Goal: Transaction & Acquisition: Purchase product/service

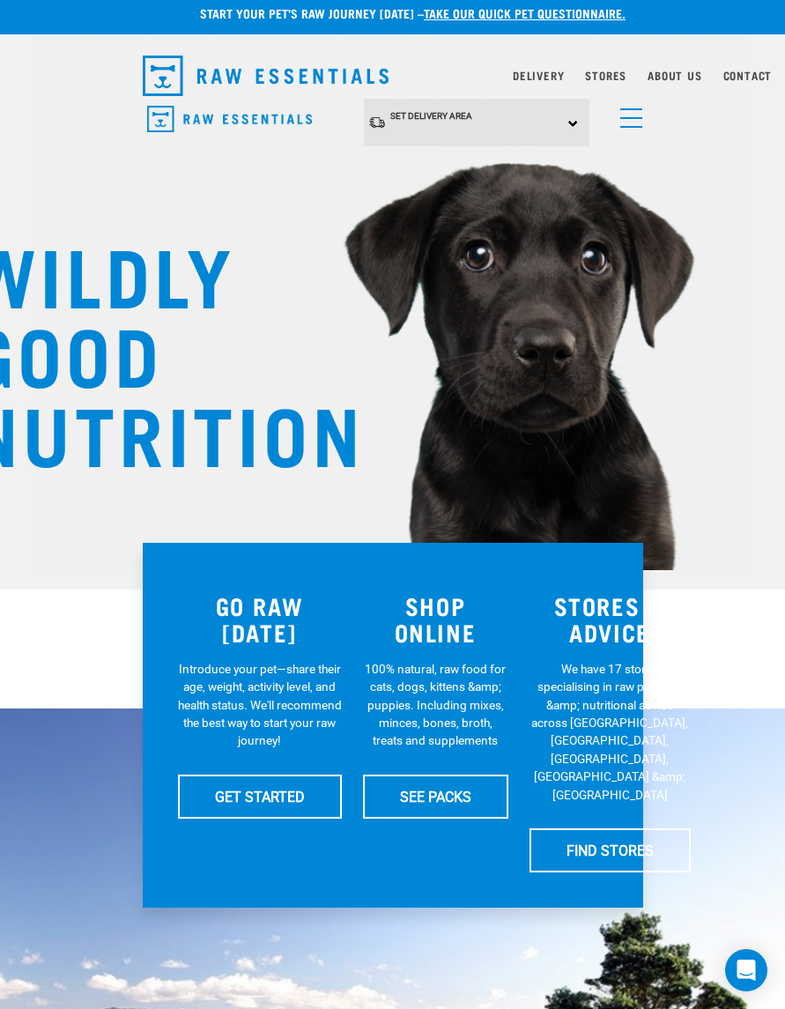
click at [564, 123] on div "Set Delivery Area North Island South Island" at bounding box center [477, 123] width 226 height 48
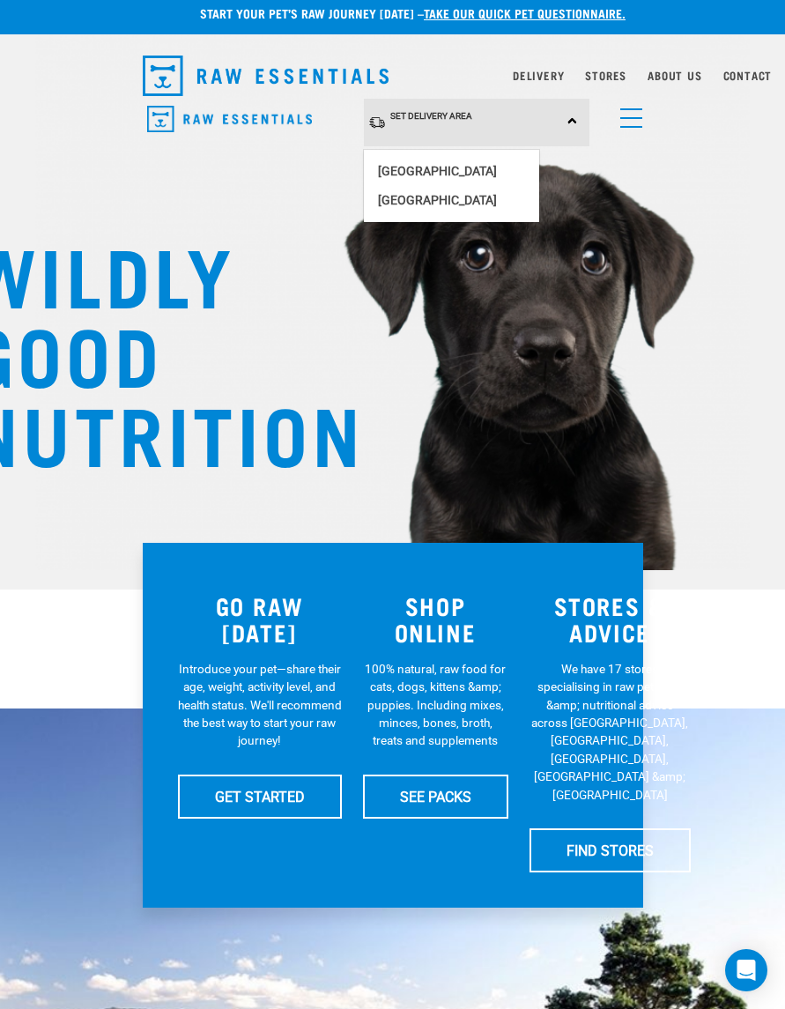
click at [435, 174] on link "[GEOGRAPHIC_DATA]" at bounding box center [451, 171] width 175 height 29
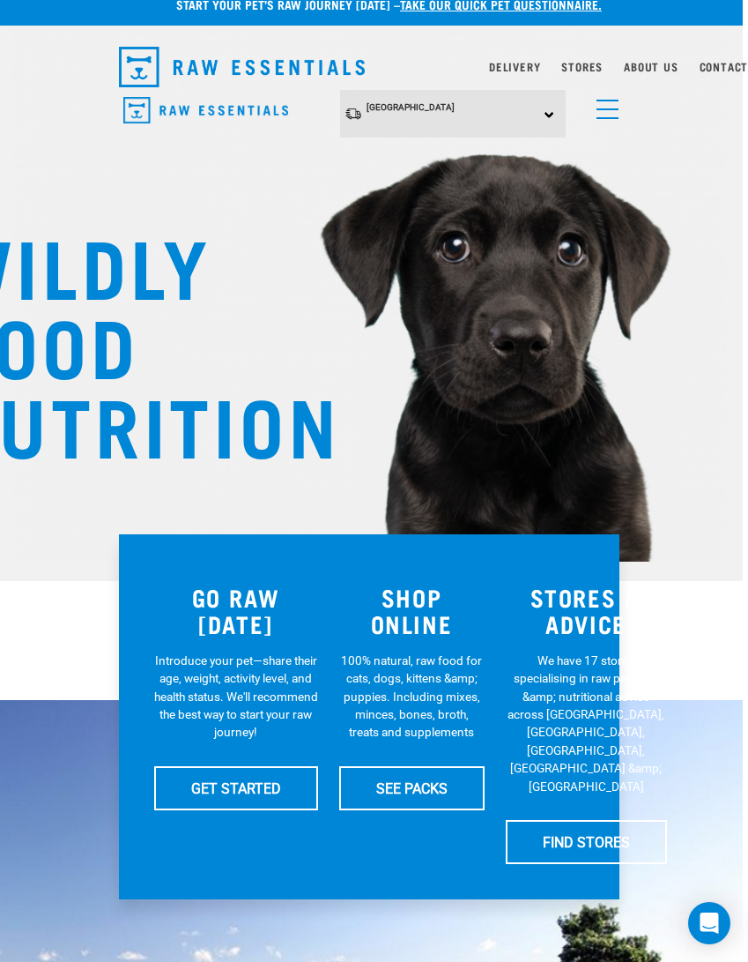
click at [414, 779] on link "SEE PACKS" at bounding box center [411, 788] width 145 height 44
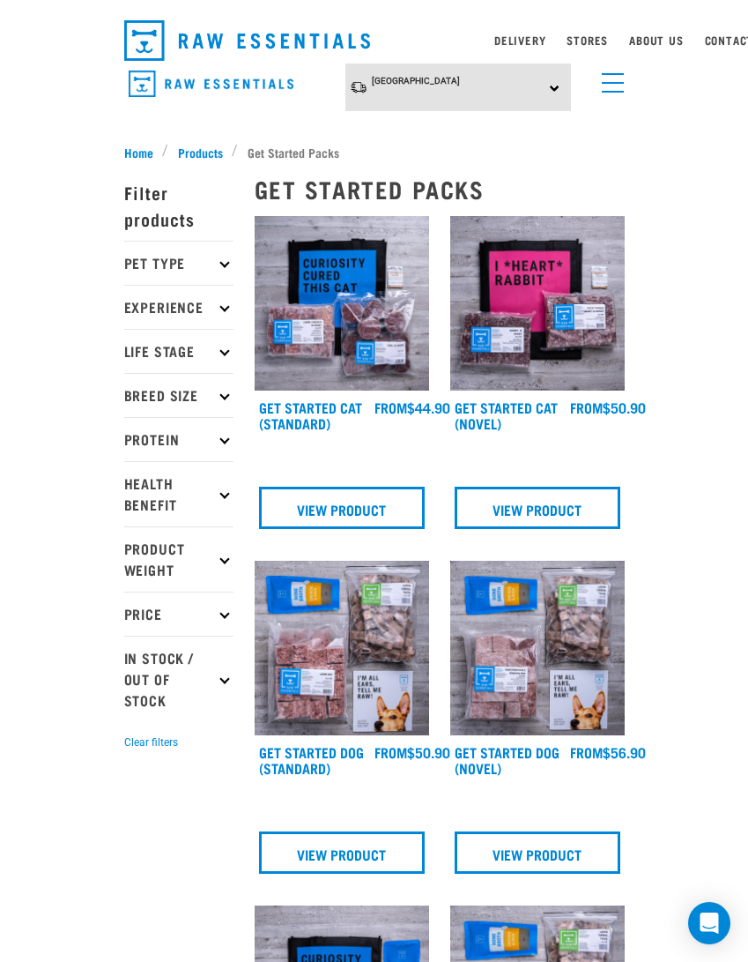
scroll to position [46, 0]
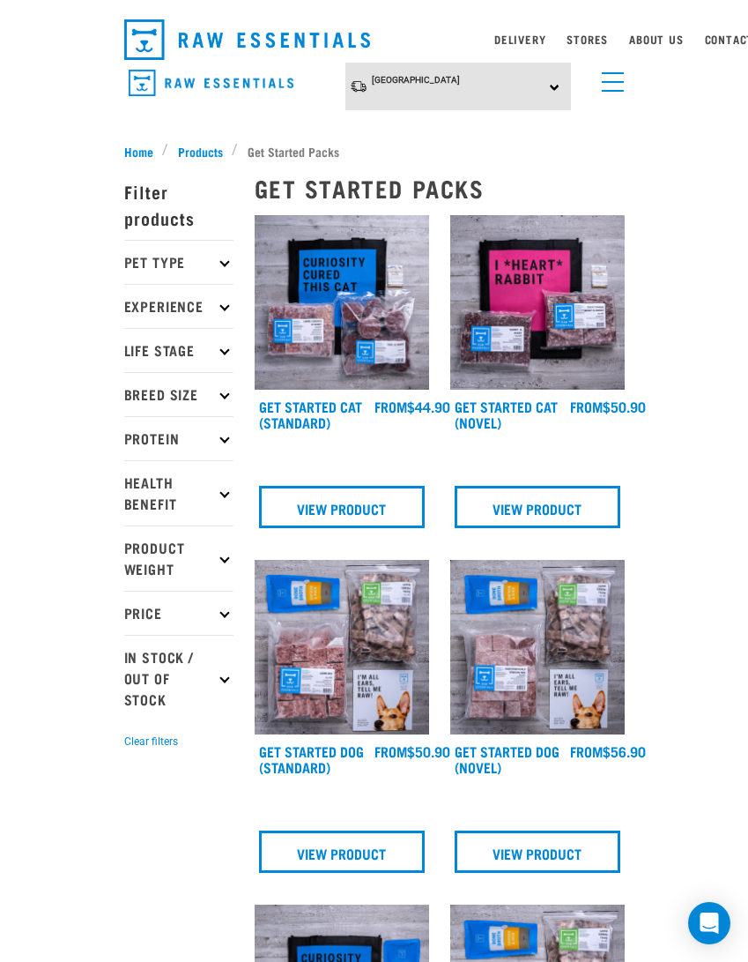
click at [200, 137] on div "×" at bounding box center [374, 137] width 748 height 9
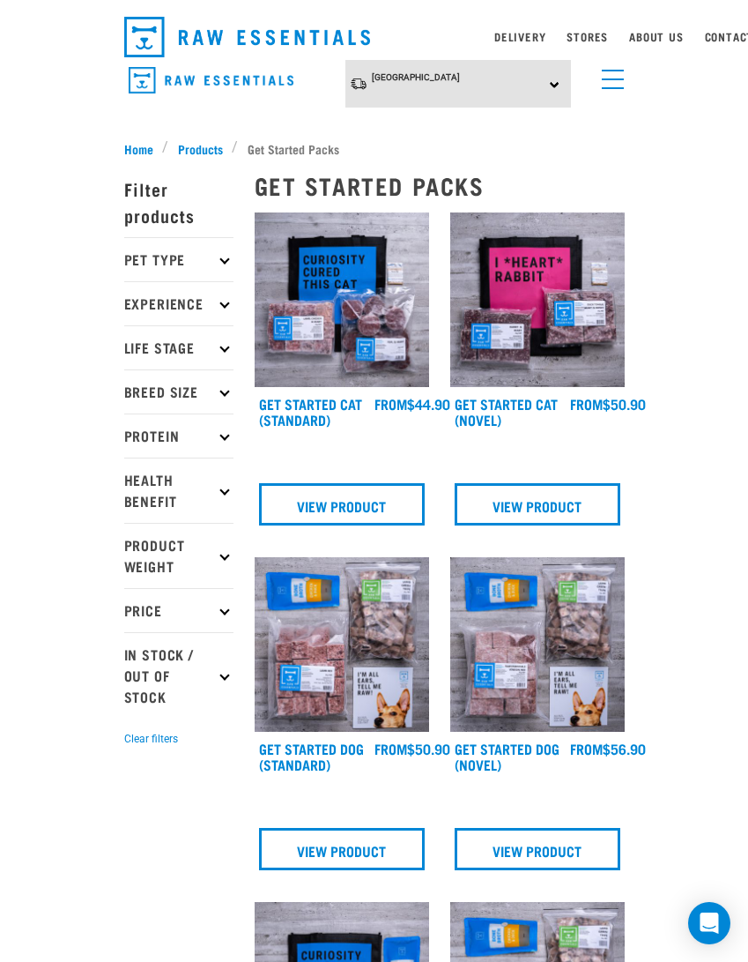
scroll to position [49, 0]
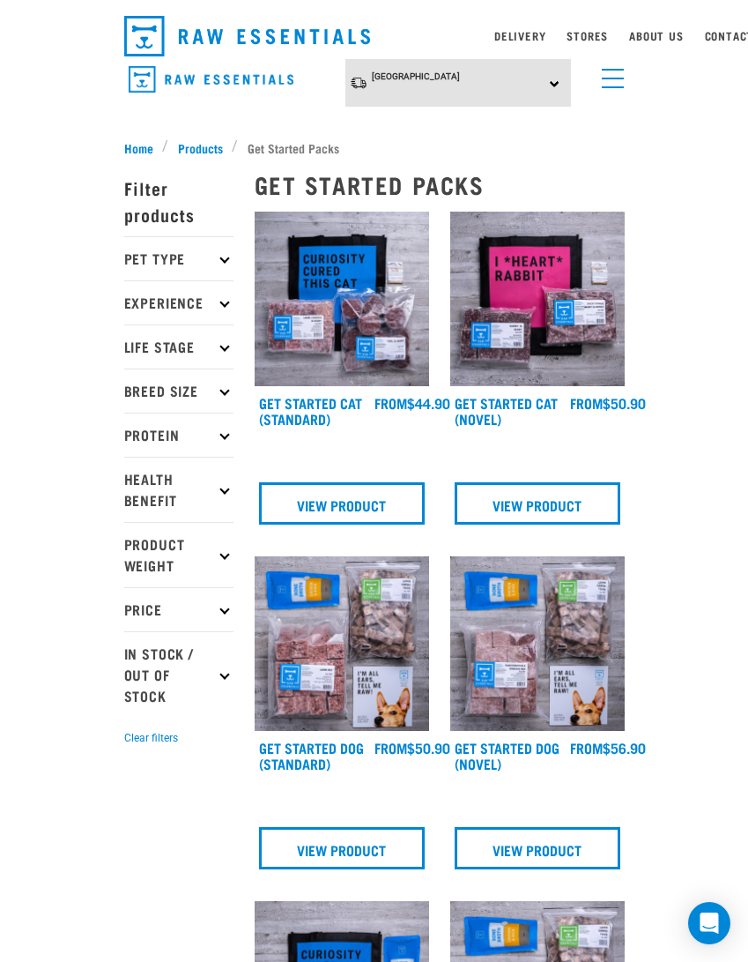
click at [219, 138] on span "Products" at bounding box center [200, 147] width 45 height 19
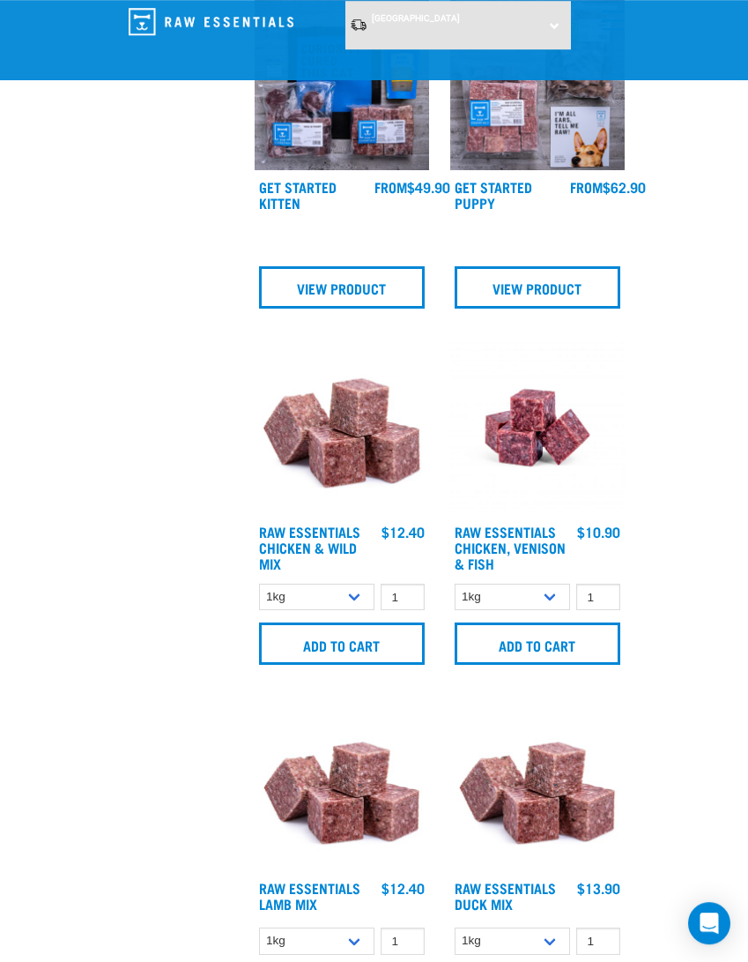
scroll to position [2198, 0]
click at [380, 639] on input "Add to cart" at bounding box center [342, 643] width 166 height 42
click at [298, 663] on div "Raw Essentials Chicken & Wild Mix 1 0 100 0 100 0 100 0" at bounding box center [342, 508] width 196 height 357
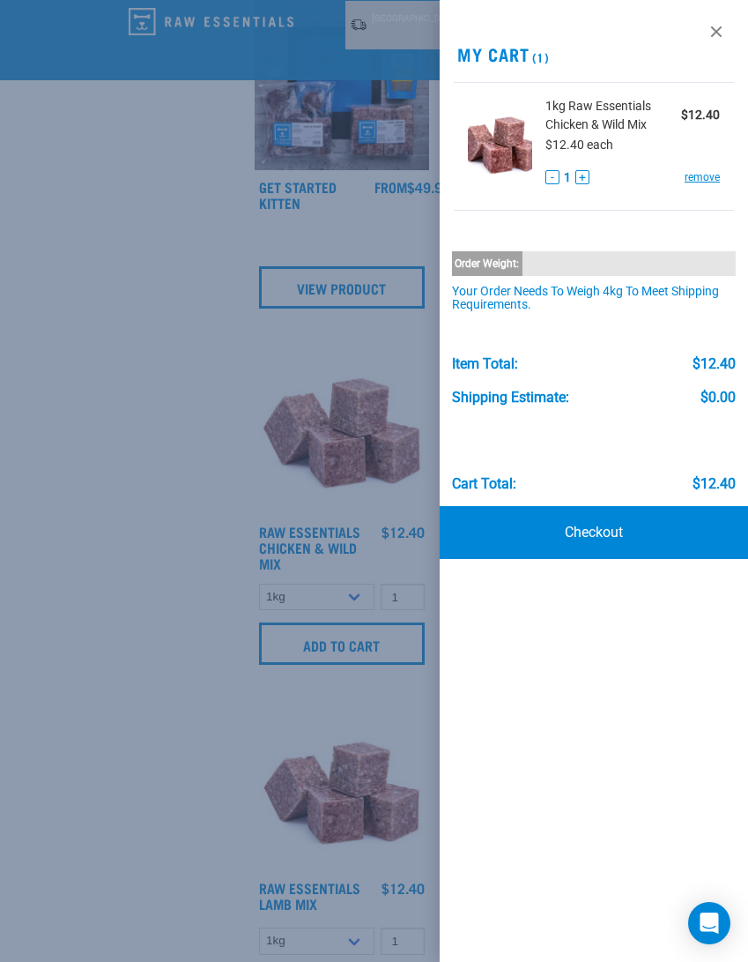
click at [711, 41] on link at bounding box center [716, 32] width 28 height 28
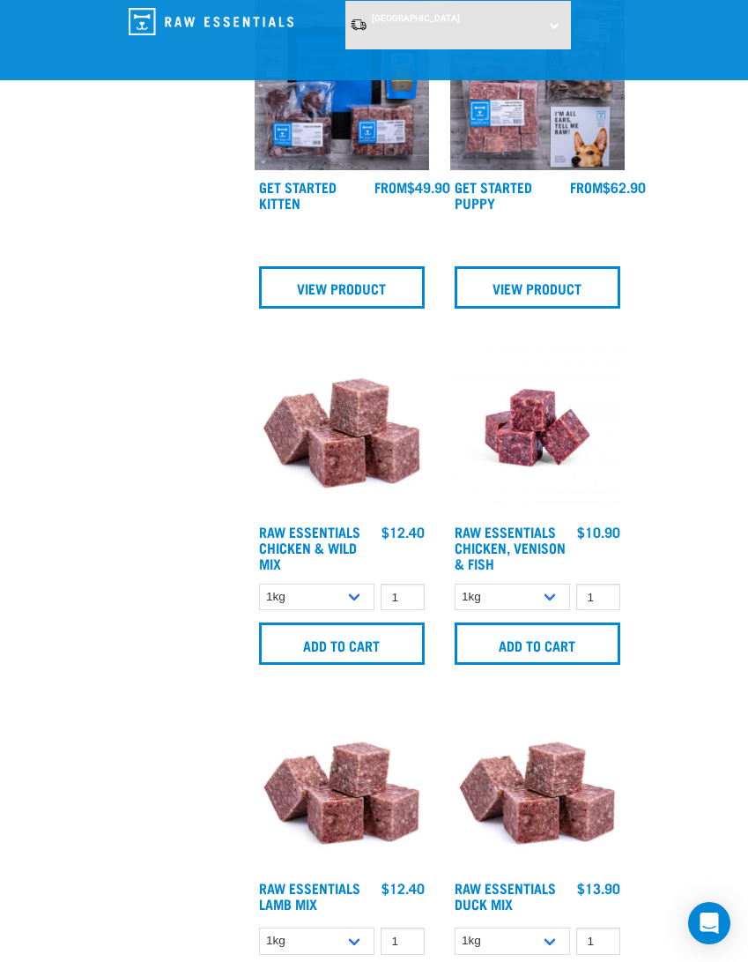
click at [394, 636] on input "Add to cart" at bounding box center [342, 643] width 166 height 42
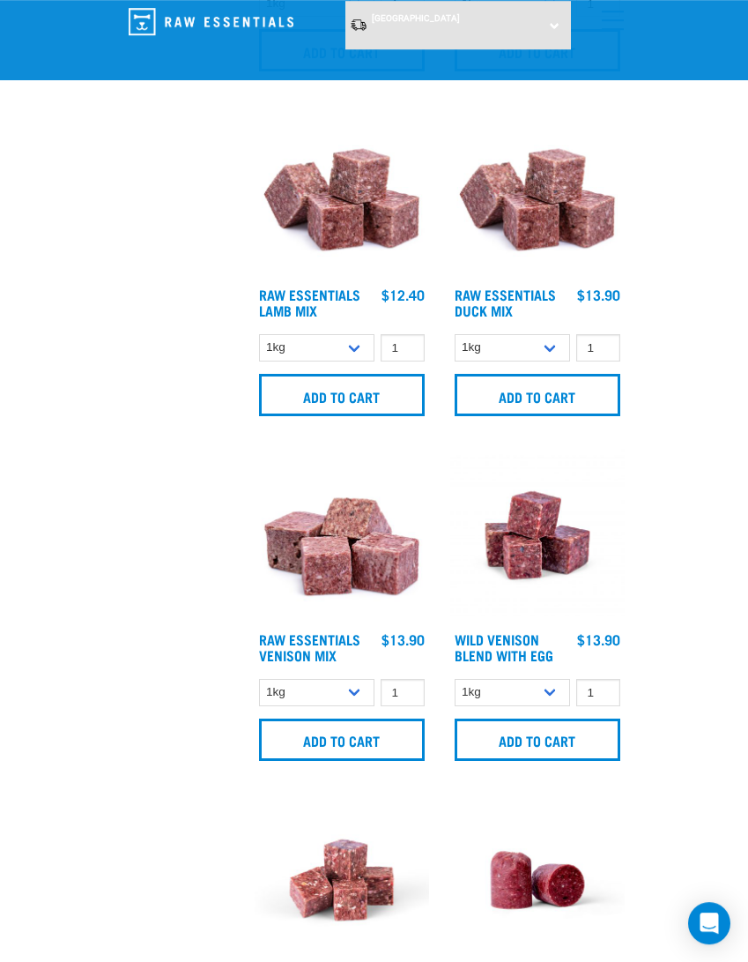
scroll to position [2794, 0]
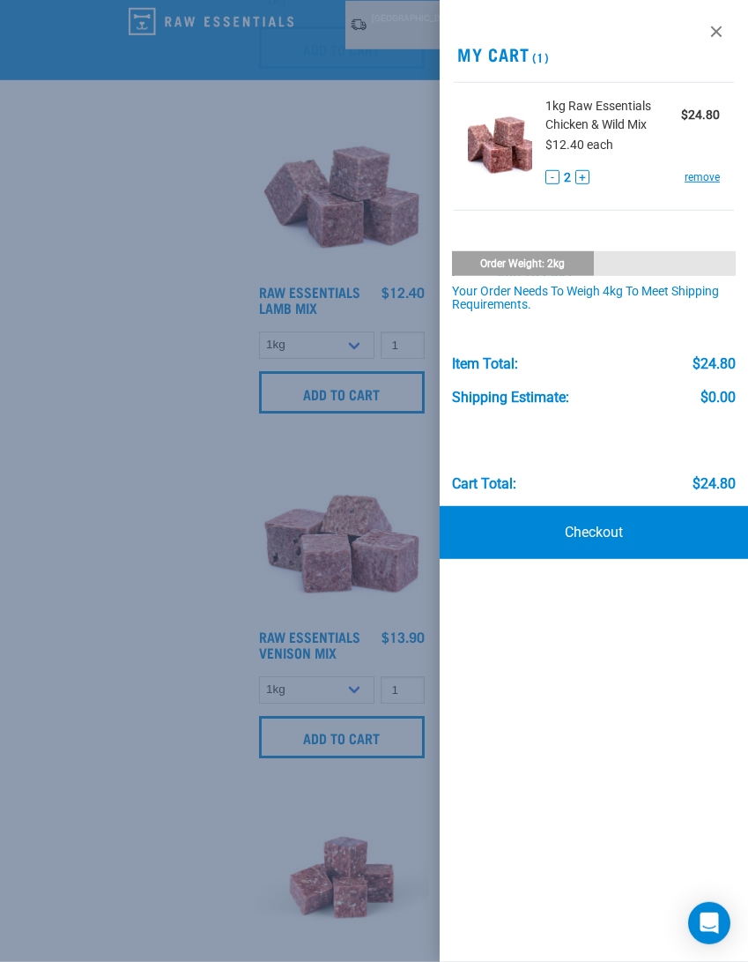
click at [714, 35] on link at bounding box center [716, 32] width 28 height 28
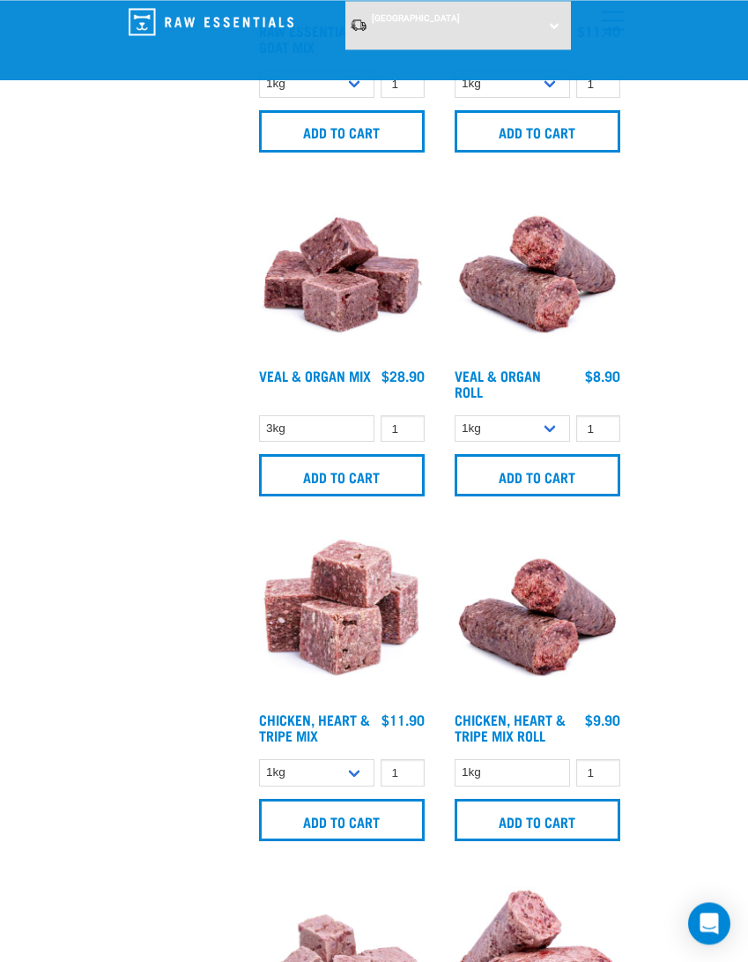
scroll to position [4088, 0]
click at [590, 819] on input "Add to cart" at bounding box center [538, 819] width 166 height 42
click at [611, 813] on input "Add to cart" at bounding box center [538, 819] width 166 height 42
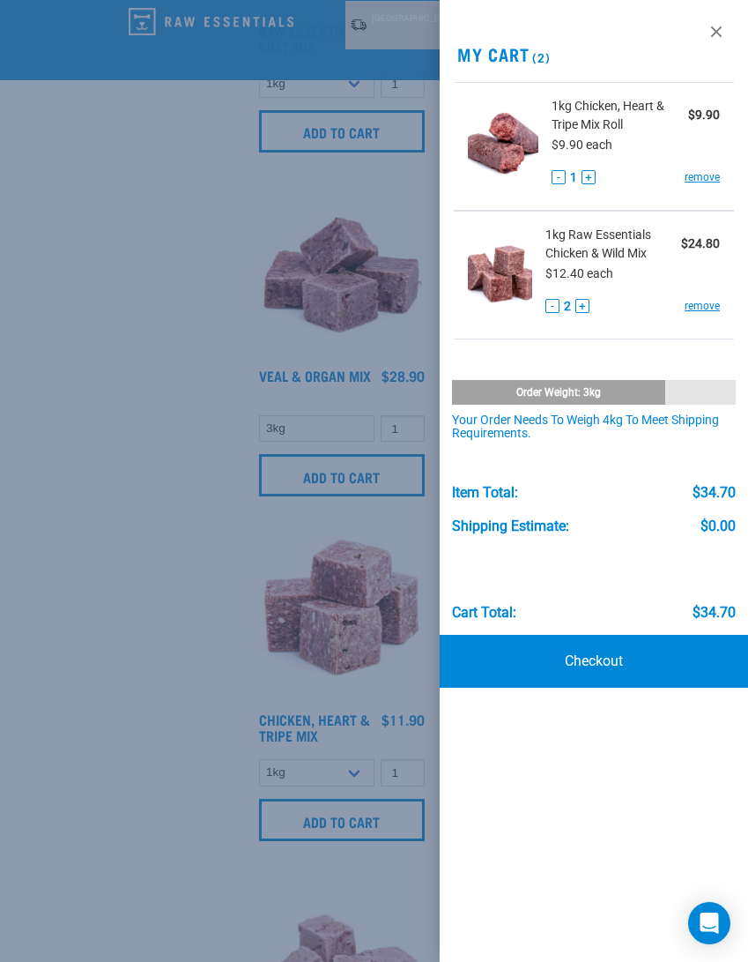
click at [583, 181] on button "+" at bounding box center [589, 177] width 14 height 14
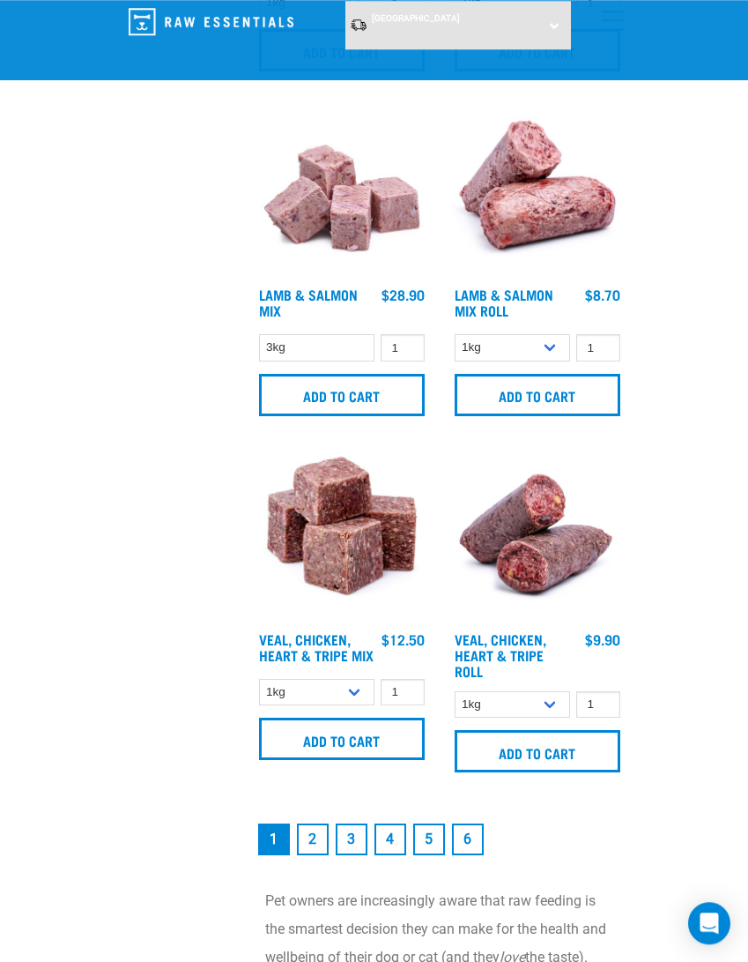
scroll to position [4857, 0]
click at [589, 744] on input "Add to cart" at bounding box center [538, 751] width 166 height 42
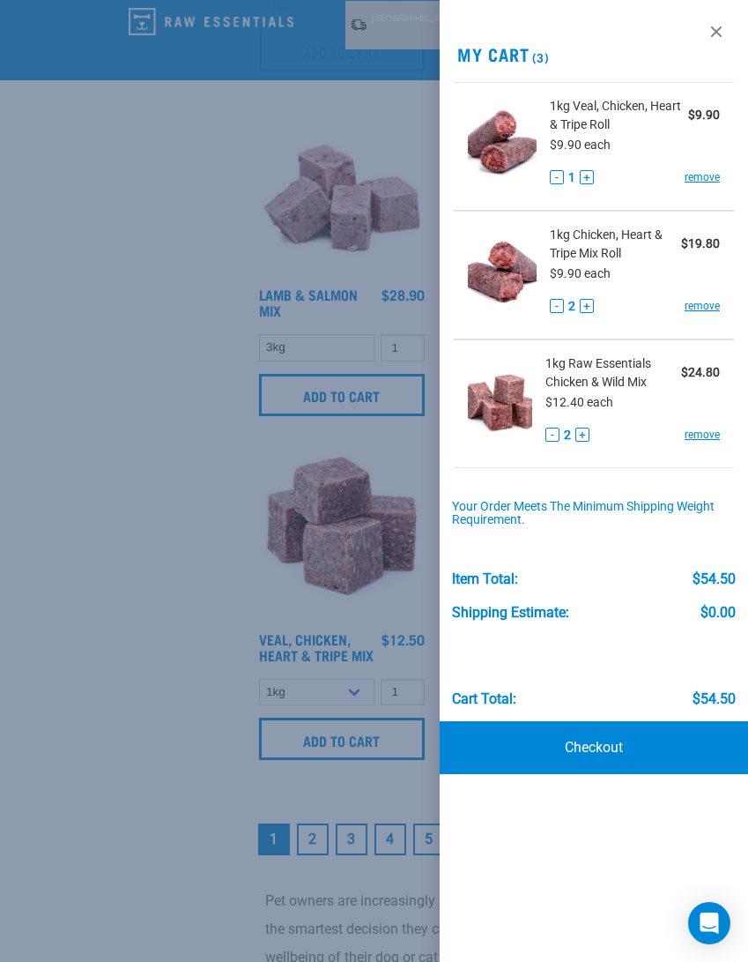
click at [583, 744] on link "Checkout" at bounding box center [594, 747] width 308 height 53
click at [621, 167] on div "1kg Veal, Chicken, Heart & Tripe Roll $9.90 $9.90 each - 1 + remove" at bounding box center [628, 146] width 183 height 99
click at [604, 181] on div "- 1 + remove" at bounding box center [635, 177] width 170 height 19
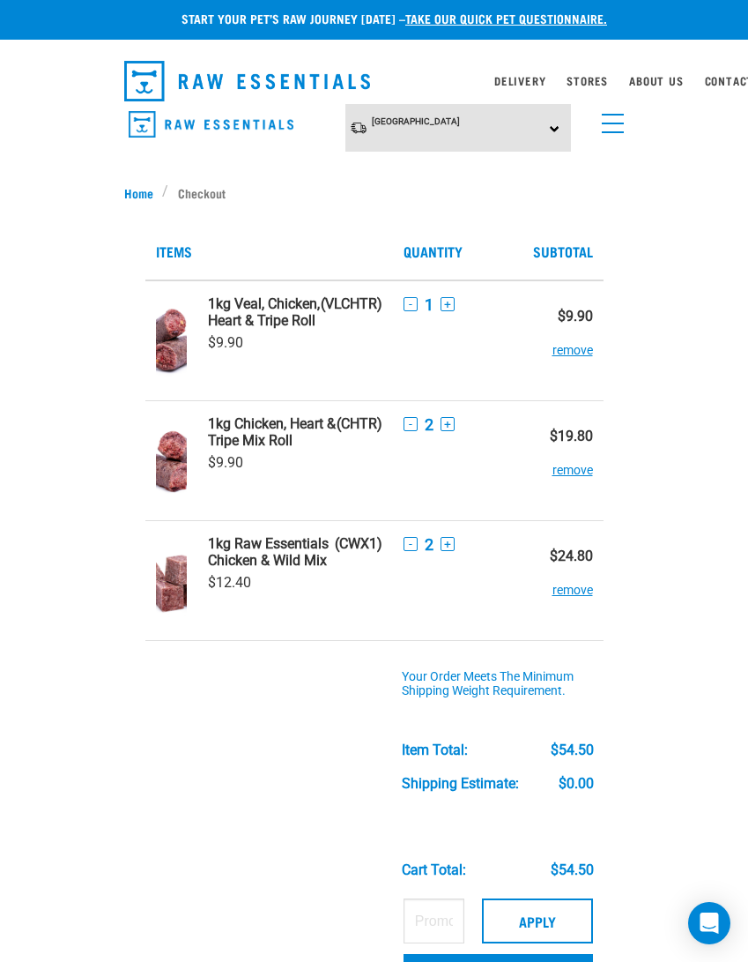
click at [445, 297] on button "+" at bounding box center [448, 304] width 14 height 14
click at [442, 308] on button "+" at bounding box center [448, 304] width 14 height 14
click at [445, 302] on button "+" at bounding box center [448, 304] width 14 height 14
click at [453, 404] on td "- 2 +" at bounding box center [456, 460] width 126 height 120
click at [443, 420] on button "+" at bounding box center [448, 424] width 14 height 14
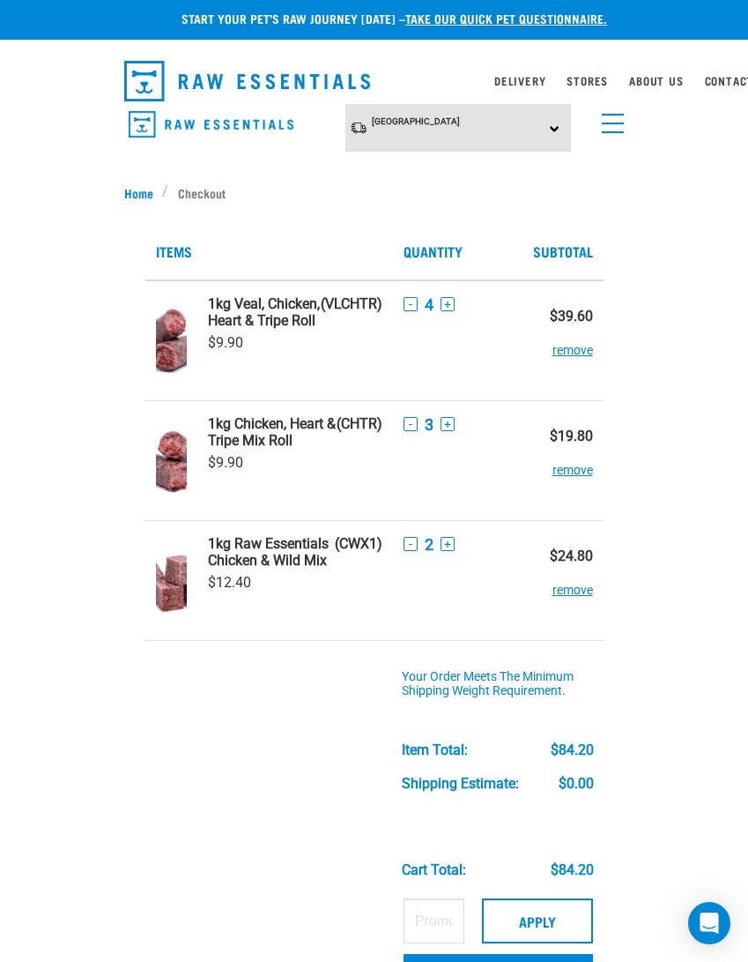
click at [445, 419] on button "+" at bounding box center [448, 424] width 14 height 14
click at [444, 538] on button "+" at bounding box center [448, 544] width 14 height 14
click at [446, 537] on div "- 3 +" at bounding box center [456, 544] width 105 height 19
click at [449, 539] on div "- 3 +" at bounding box center [456, 544] width 105 height 19
click at [441, 538] on button "+" at bounding box center [448, 544] width 14 height 14
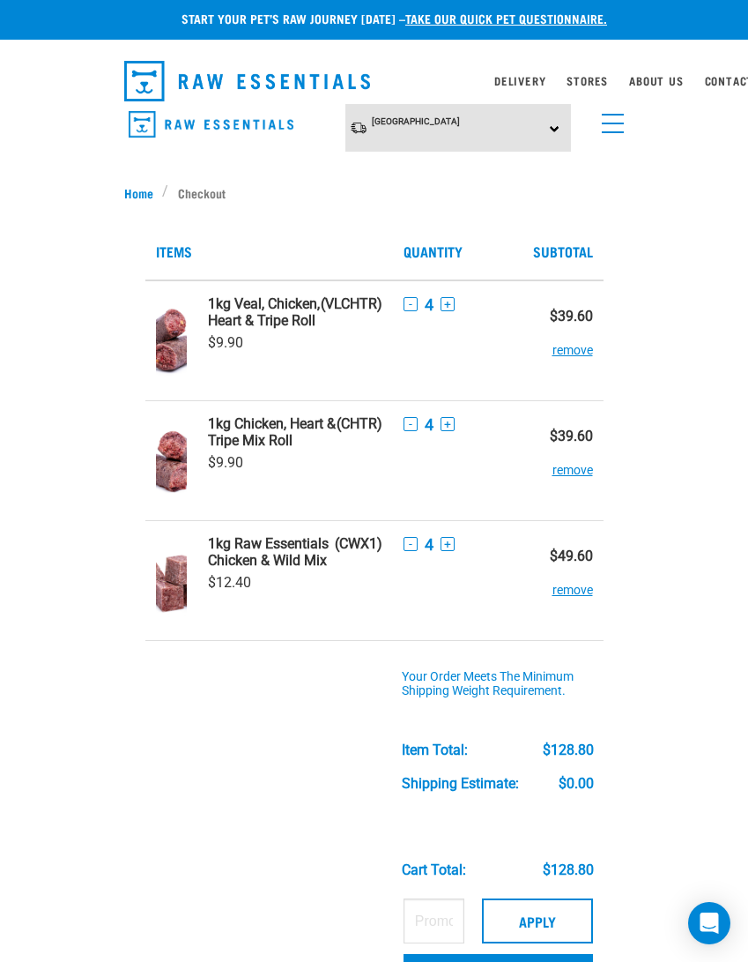
click at [136, 194] on link "Home" at bounding box center [143, 192] width 39 height 19
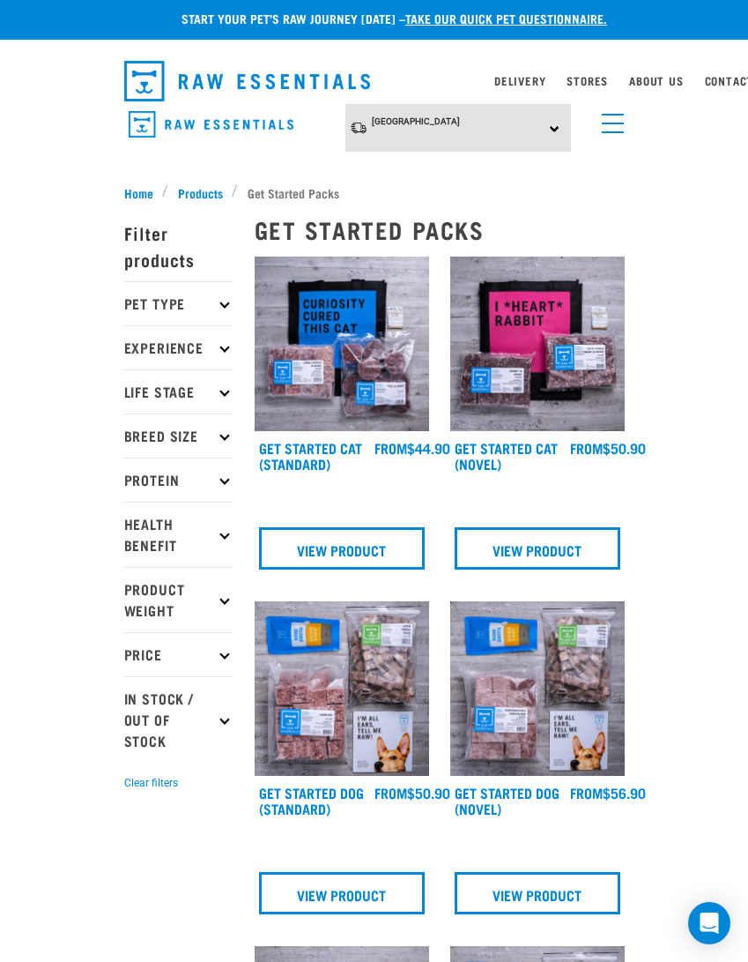
click at [212, 187] on span "Products" at bounding box center [200, 192] width 45 height 19
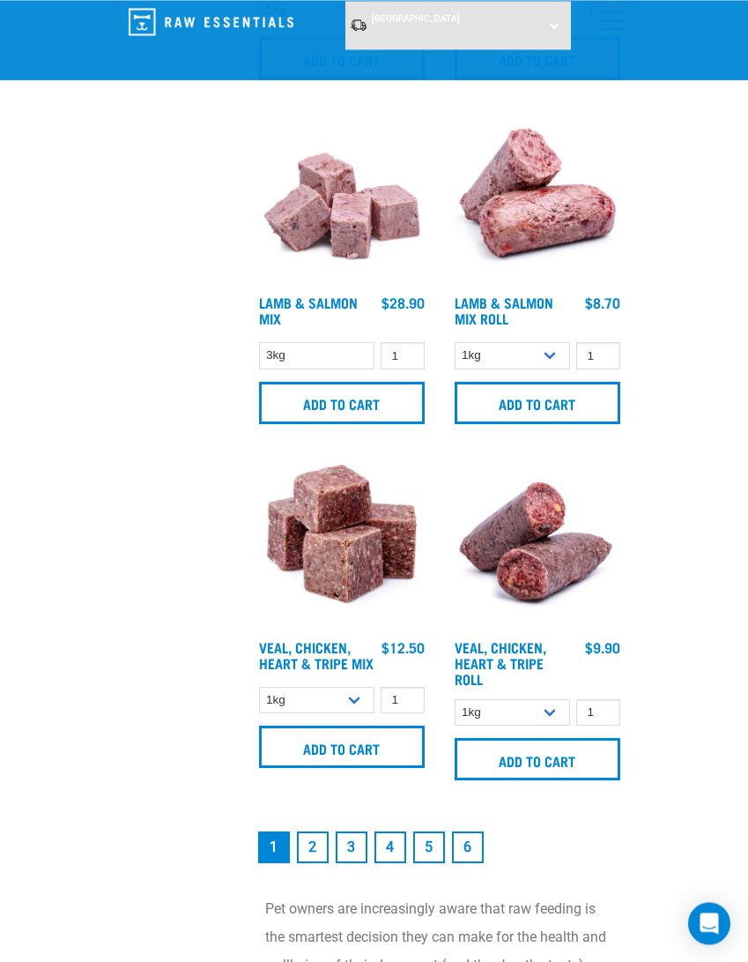
scroll to position [4849, 0]
click at [304, 849] on link "2" at bounding box center [313, 847] width 32 height 32
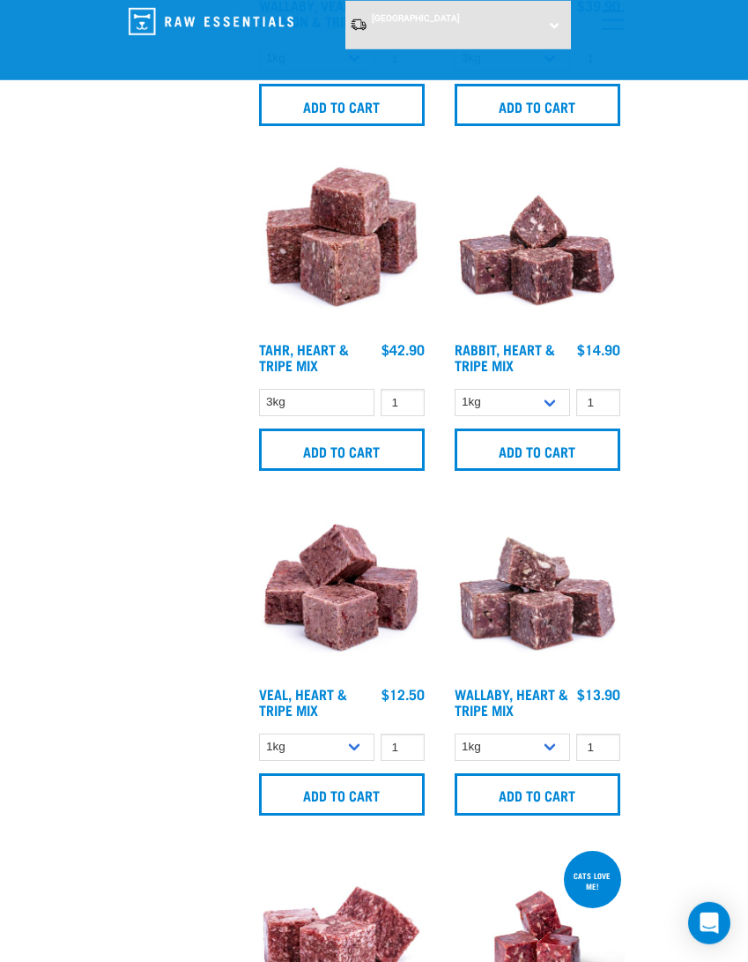
scroll to position [1016, 0]
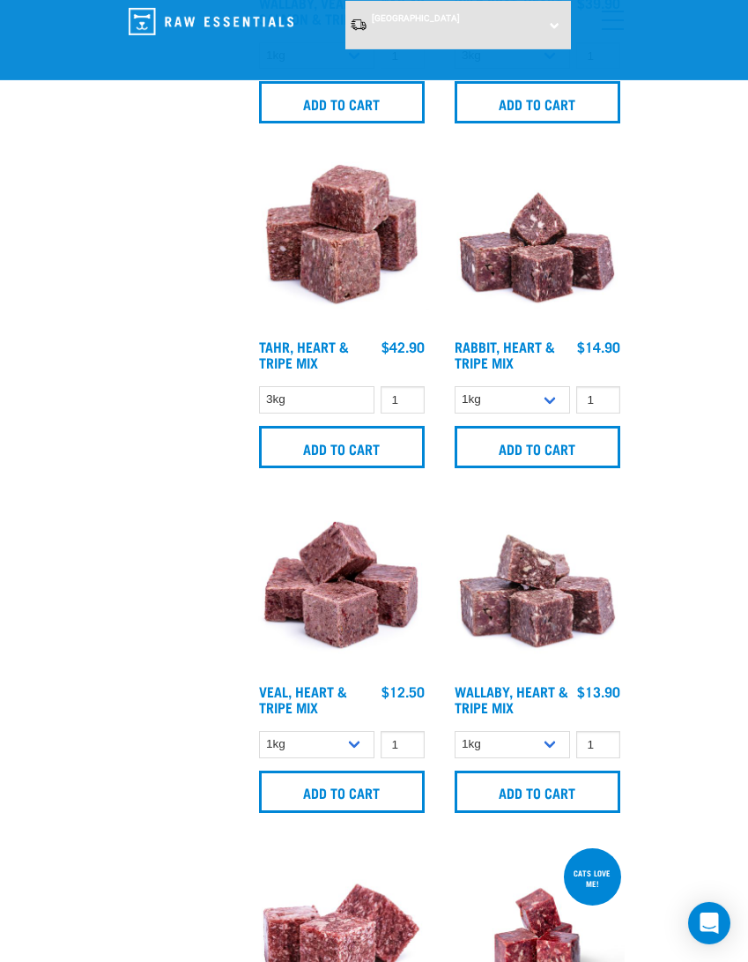
click at [399, 801] on input "Add to cart" at bounding box center [342, 791] width 166 height 42
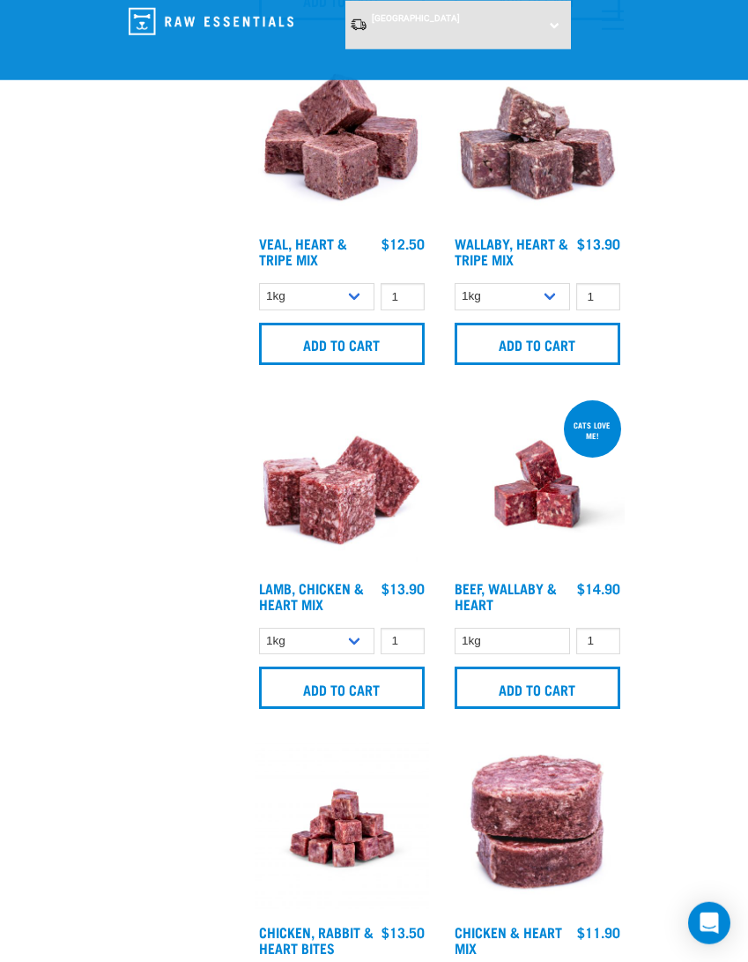
scroll to position [1467, 0]
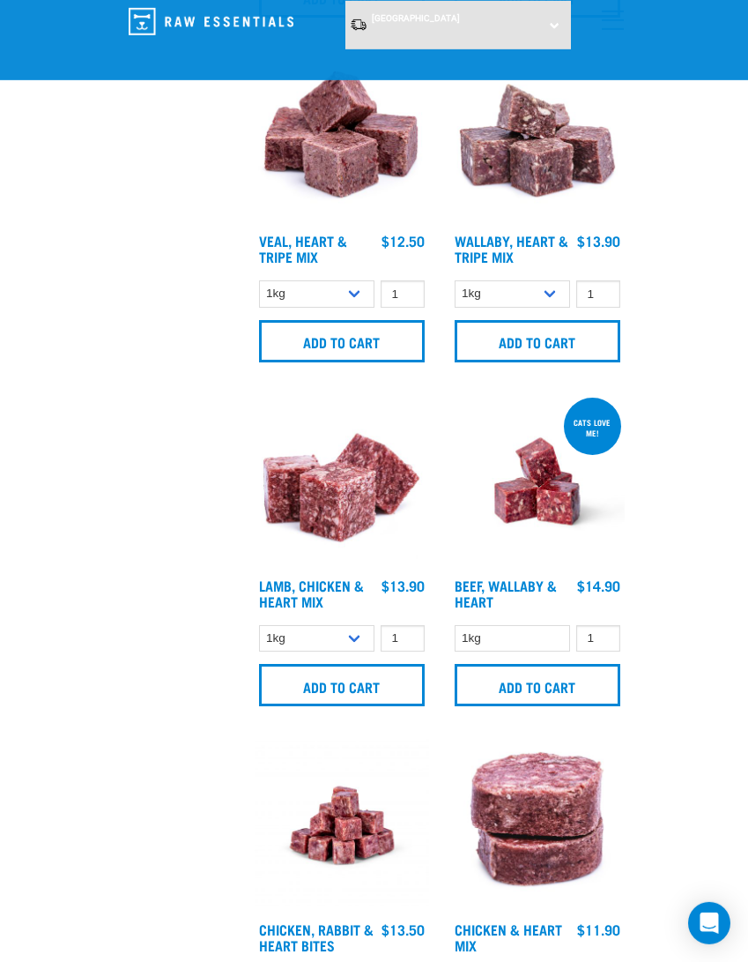
click at [398, 694] on input "Add to cart" at bounding box center [342, 685] width 166 height 42
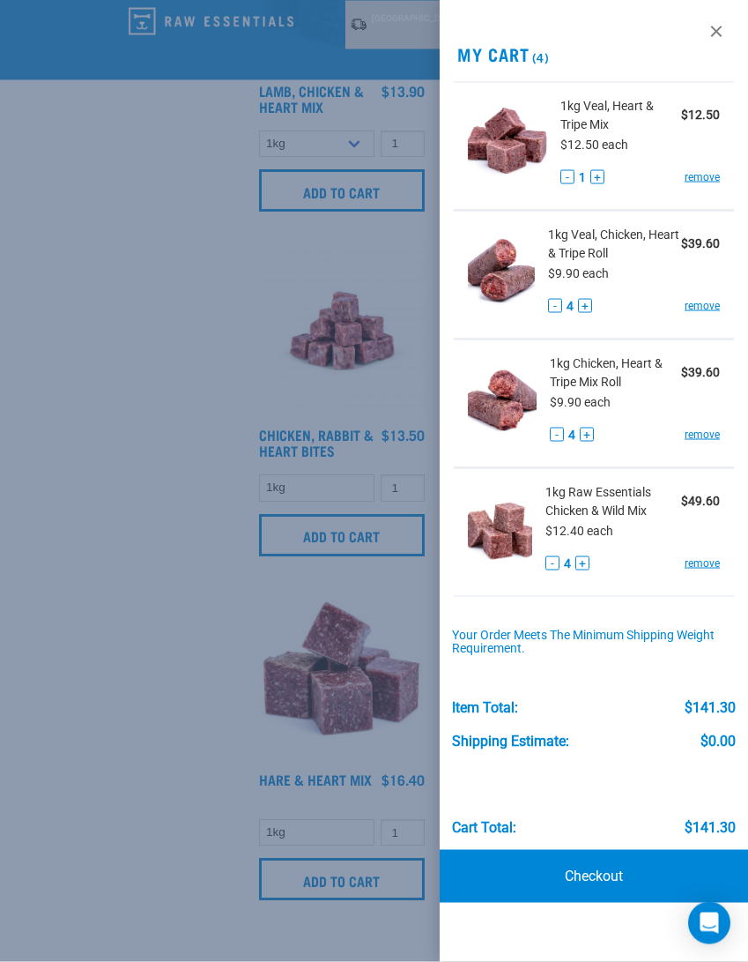
scroll to position [1972, 0]
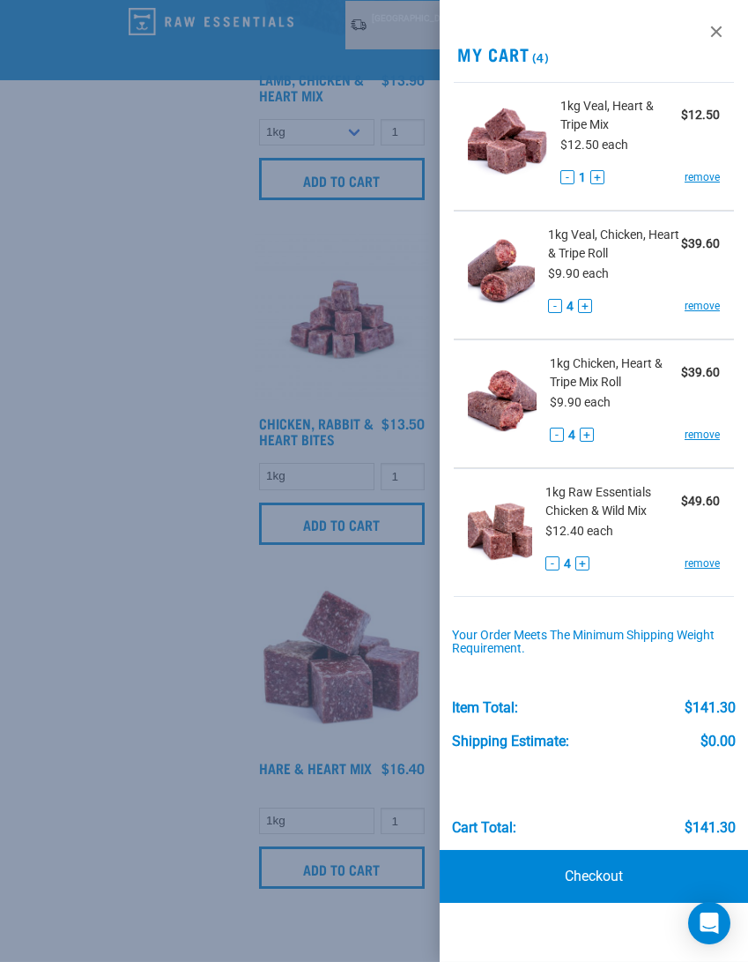
click at [152, 764] on div at bounding box center [374, 481] width 748 height 962
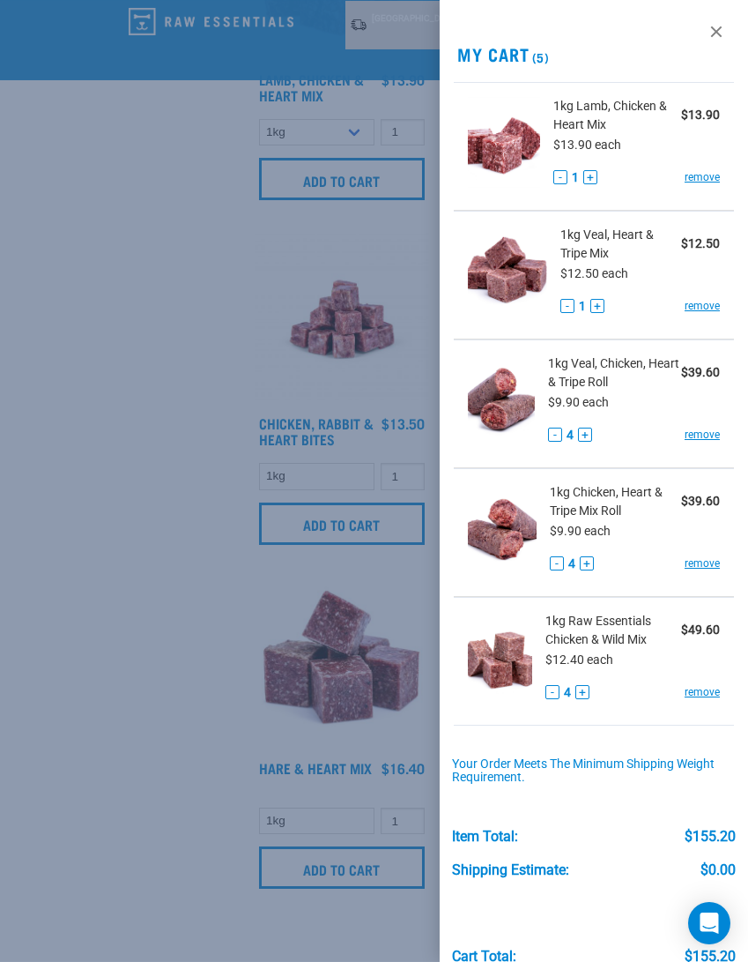
click at [182, 817] on div at bounding box center [374, 481] width 748 height 962
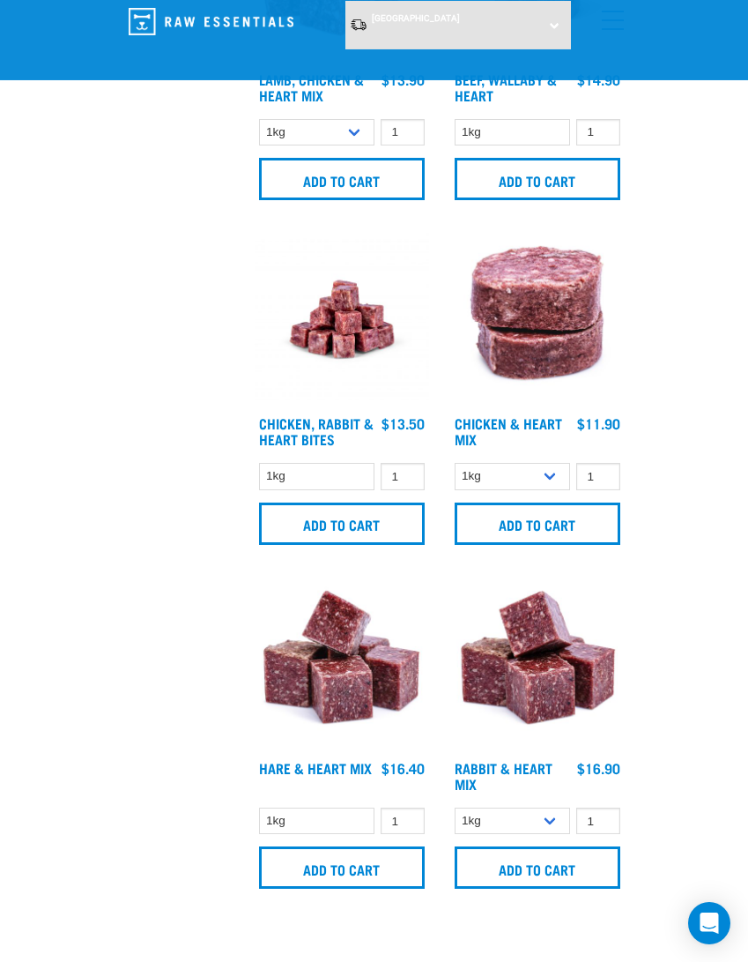
click at [550, 880] on input "Add to cart" at bounding box center [538, 867] width 166 height 42
click at [576, 527] on input "Add to cart" at bounding box center [538, 523] width 166 height 42
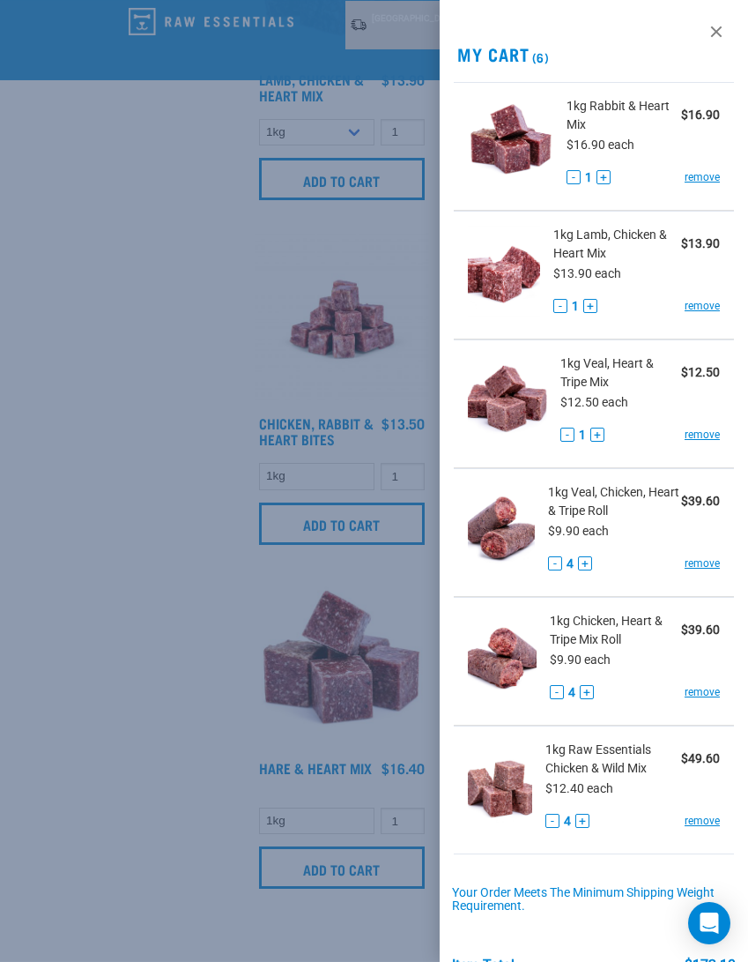
click at [612, 54] on h2 "My Cart (6)" at bounding box center [594, 54] width 308 height 20
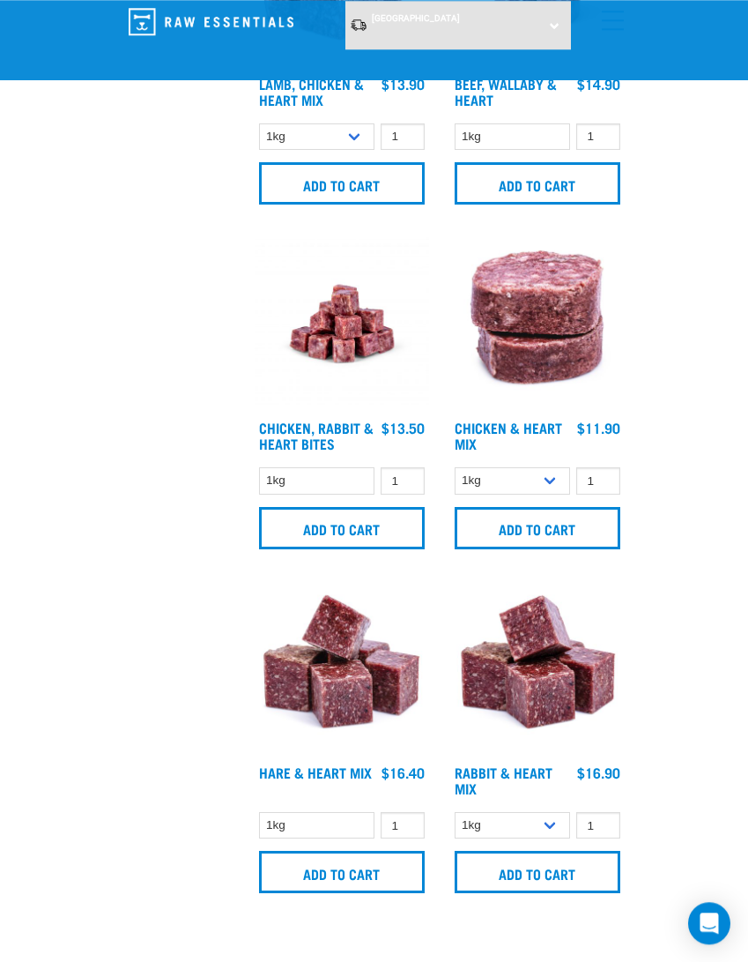
scroll to position [1966, 0]
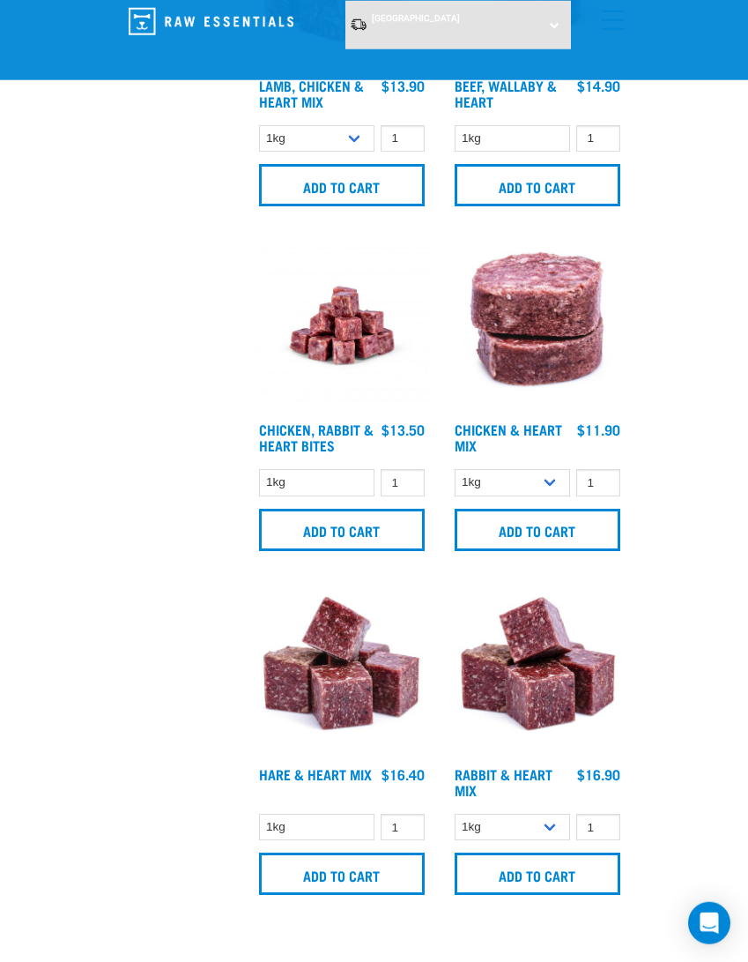
click at [559, 529] on input "Add to cart" at bounding box center [538, 530] width 166 height 42
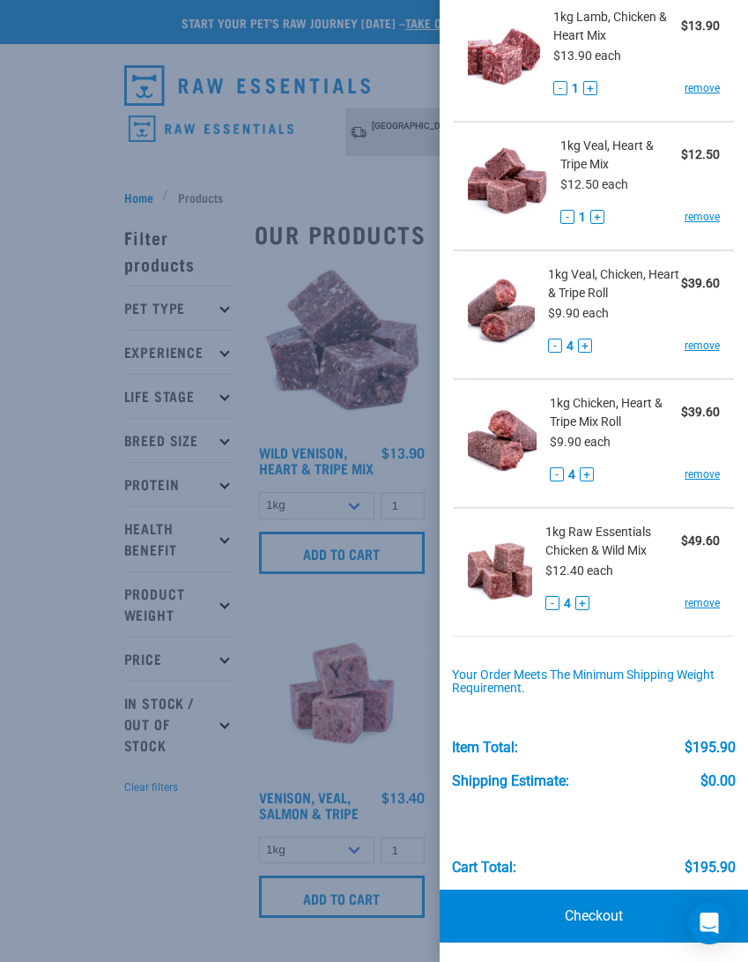
scroll to position [346, 0]
click at [576, 895] on link "Checkout" at bounding box center [594, 915] width 308 height 53
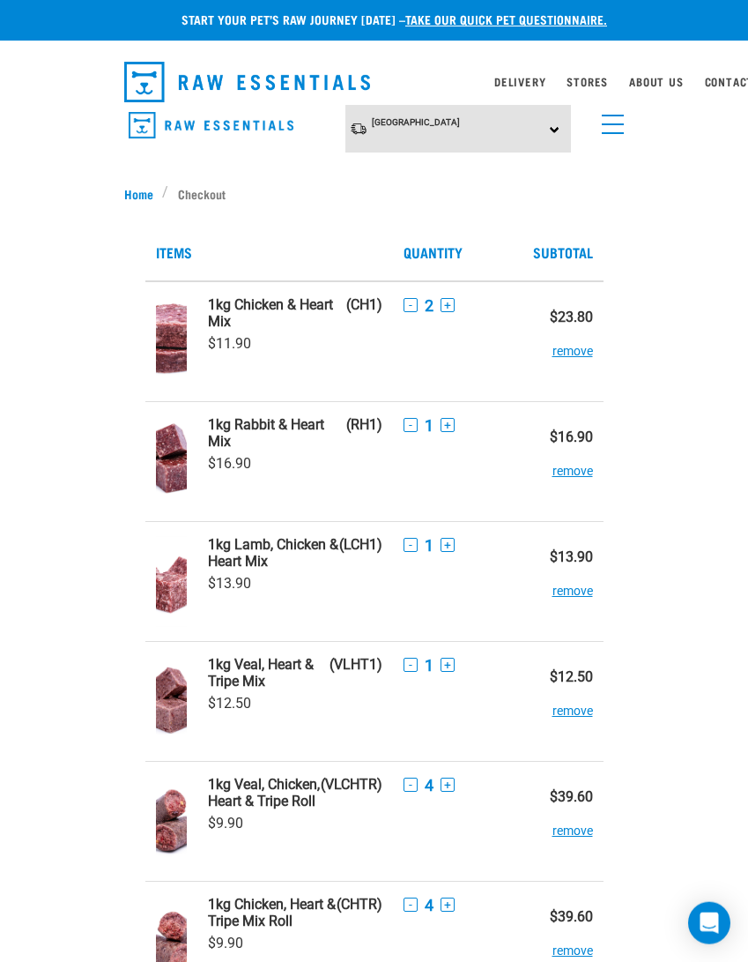
scroll to position [5, 0]
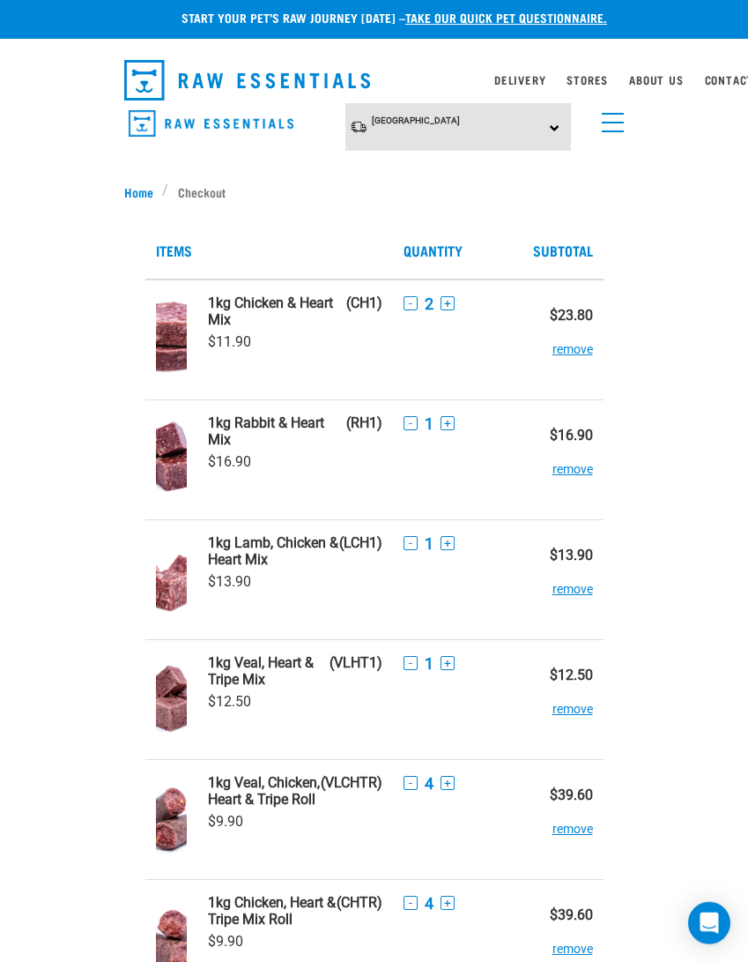
click at [426, 541] on div "- 1 +" at bounding box center [456, 543] width 105 height 19
click at [441, 536] on button "+" at bounding box center [448, 543] width 14 height 14
click at [442, 538] on button "+" at bounding box center [448, 543] width 14 height 14
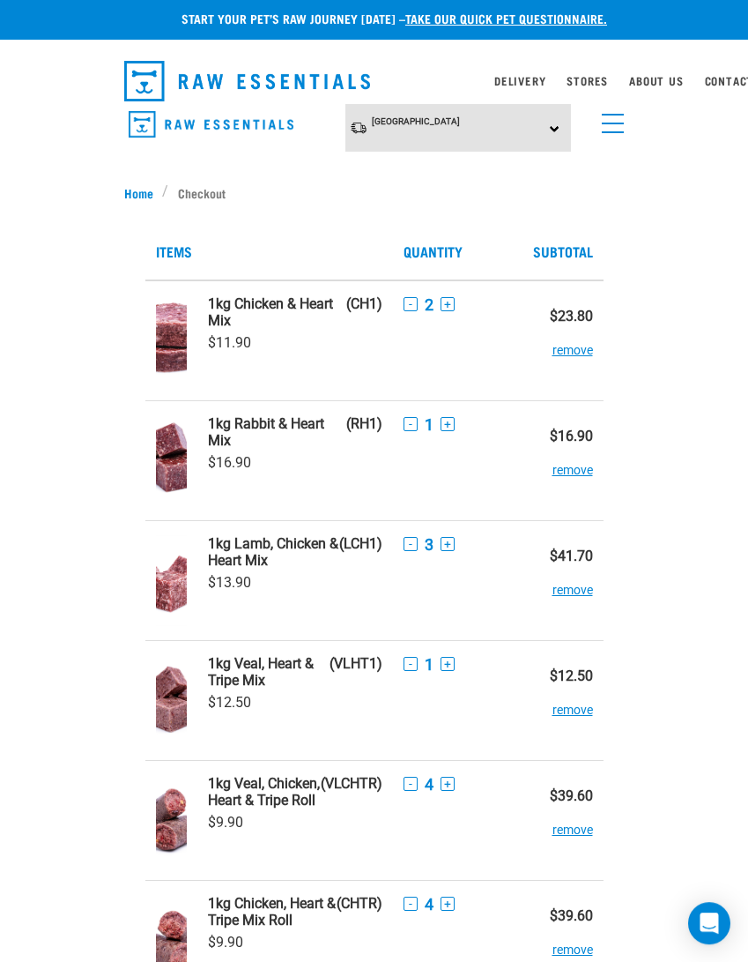
scroll to position [0, 0]
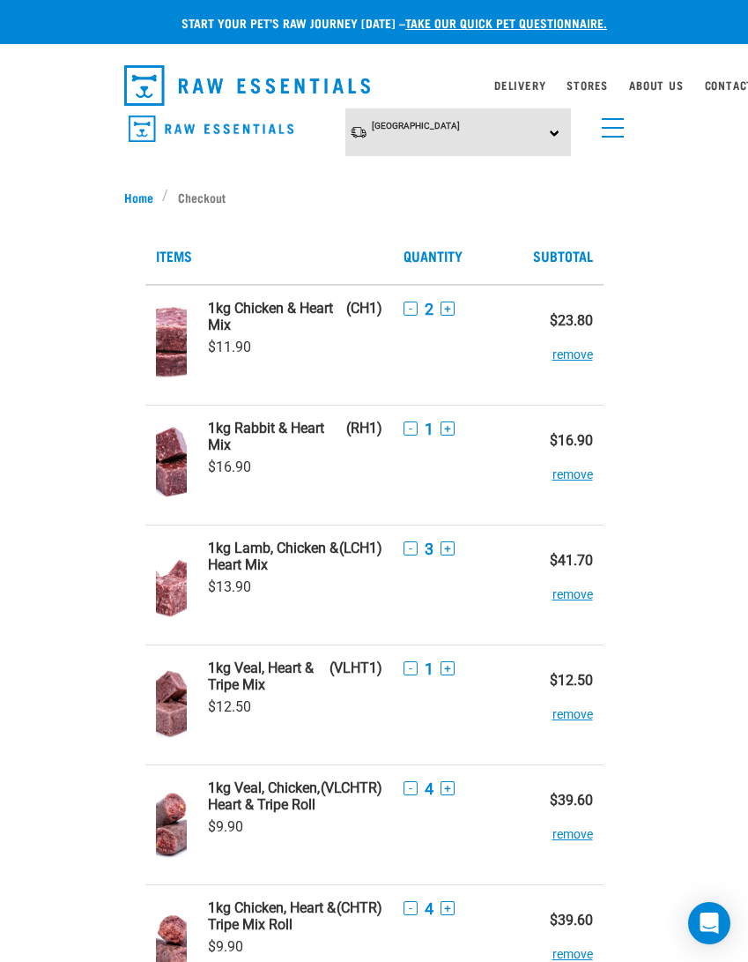
click at [371, 422] on link "1kg Rabbit & Heart Mix (RH1)" at bounding box center [295, 436] width 174 height 33
click at [572, 479] on button "remove" at bounding box center [573, 466] width 41 height 34
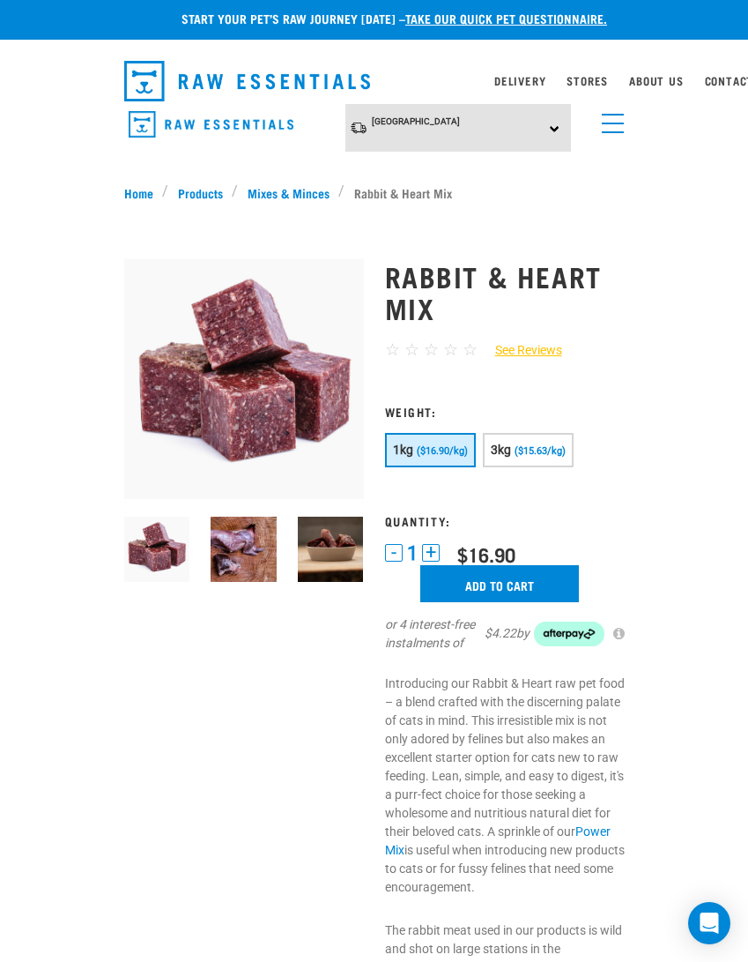
click at [553, 347] on link "See Reviews" at bounding box center [520, 350] width 85 height 19
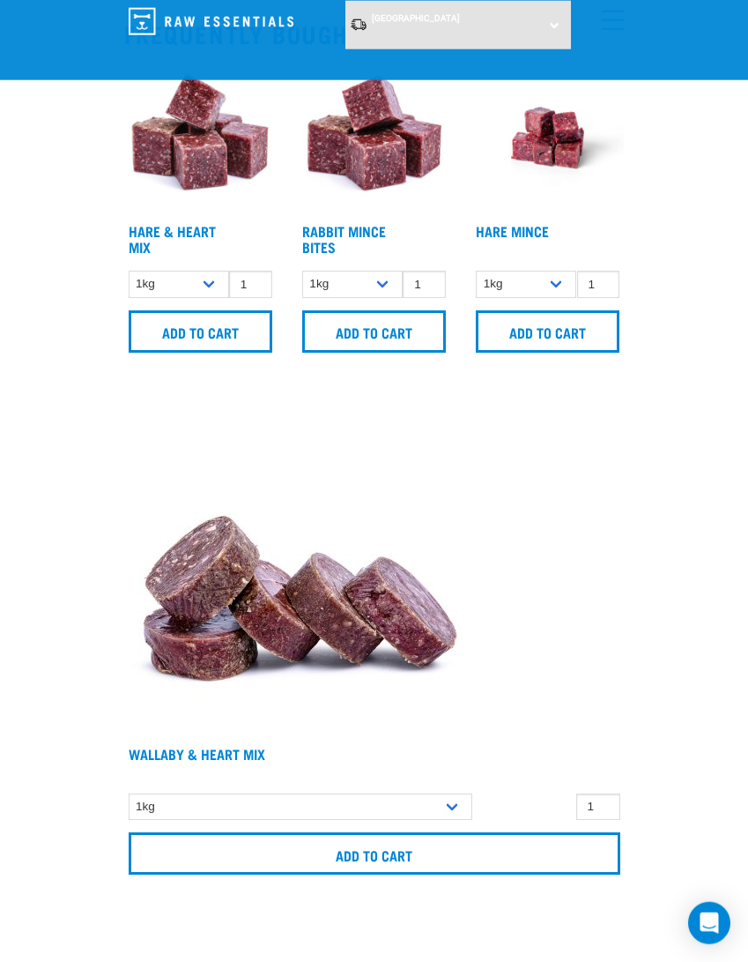
scroll to position [1643, 0]
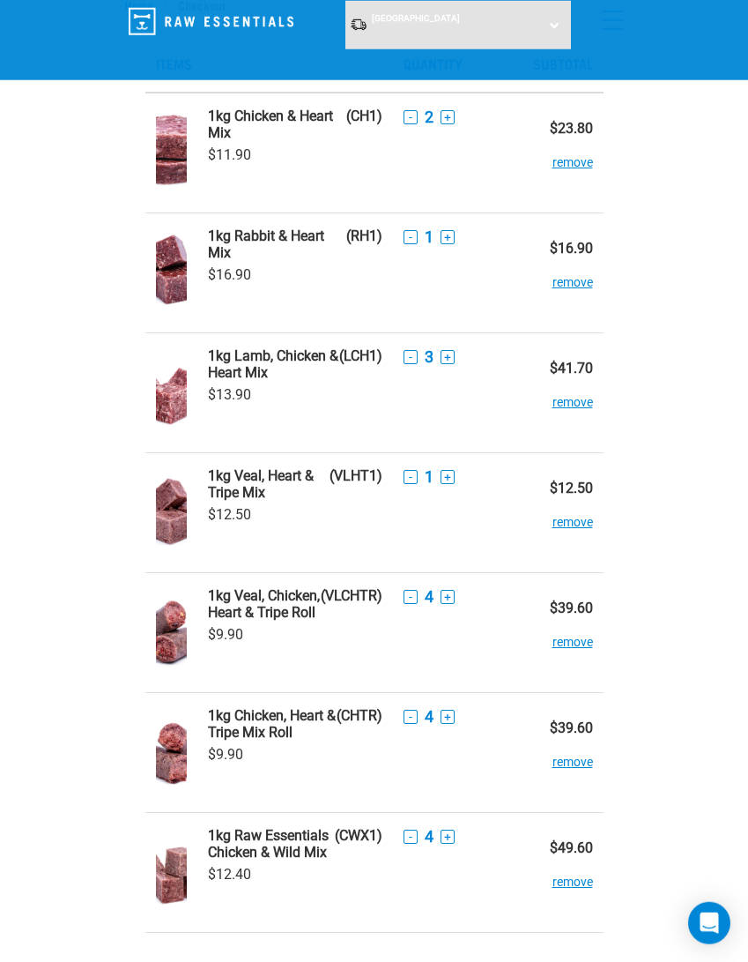
scroll to position [58, 0]
click at [568, 289] on button "remove" at bounding box center [573, 273] width 41 height 34
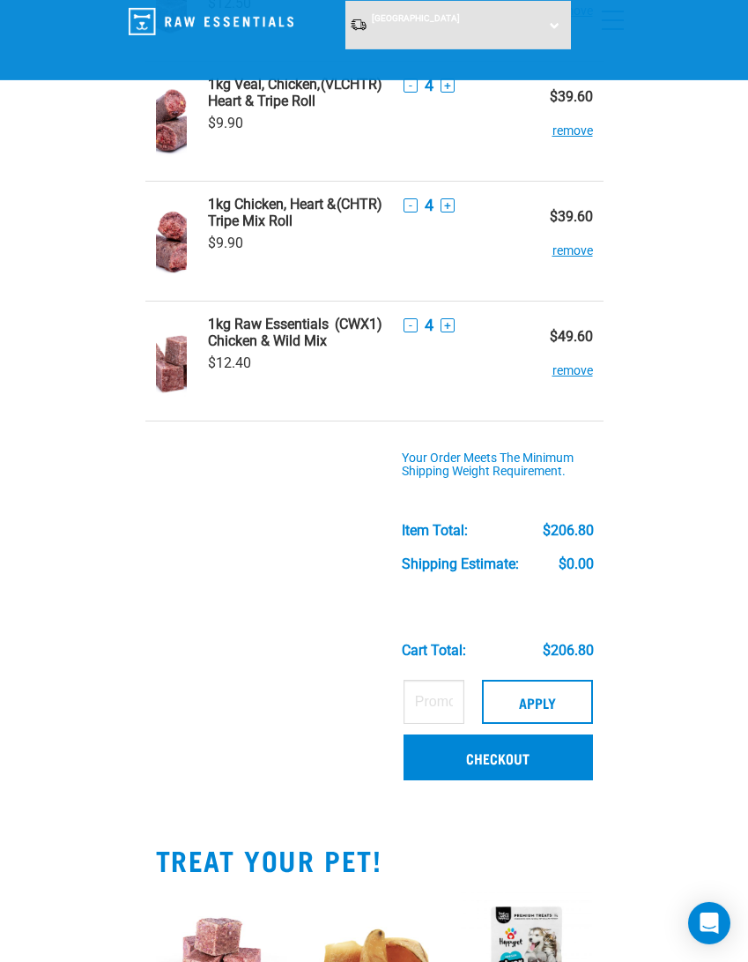
scroll to position [447, 0]
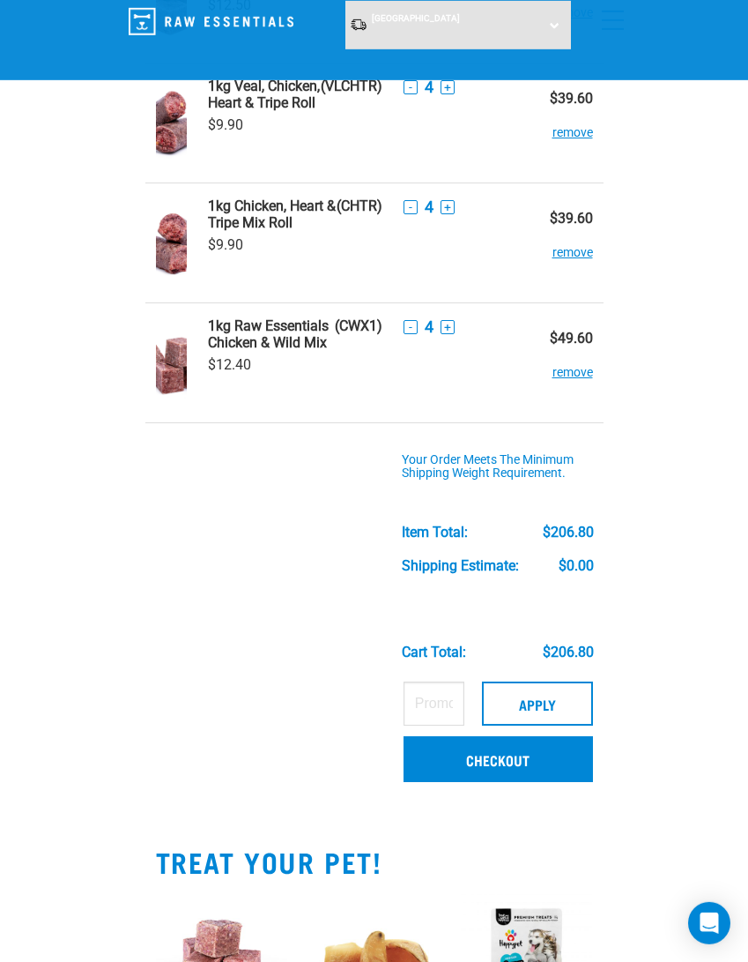
click at [496, 751] on link "Checkout" at bounding box center [498, 759] width 189 height 46
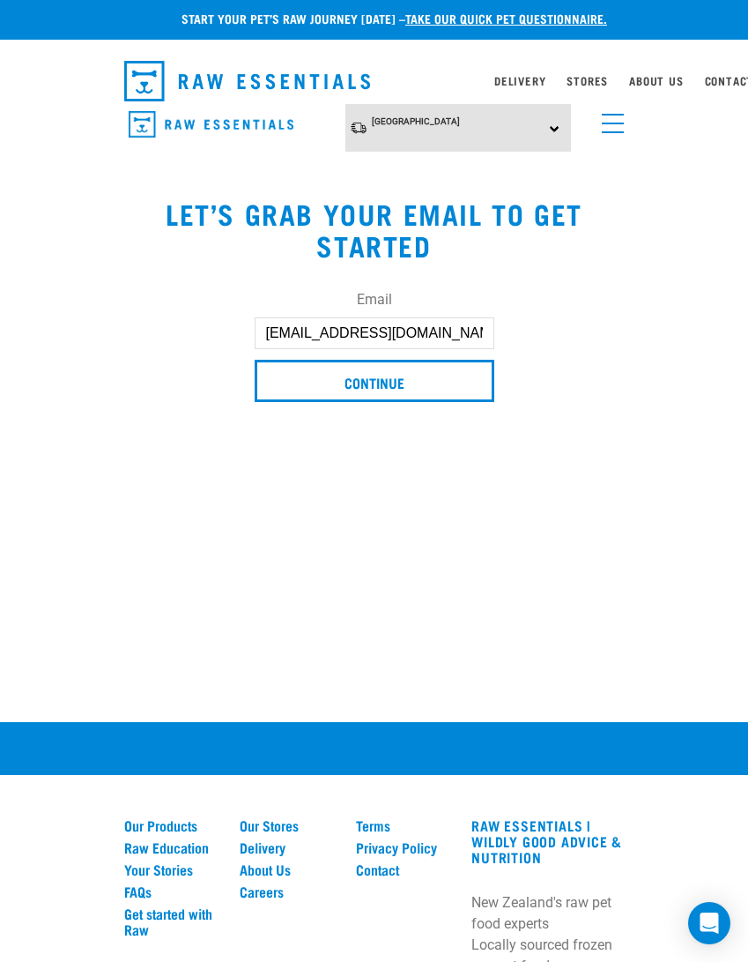
click at [373, 382] on input "Continue" at bounding box center [375, 381] width 240 height 42
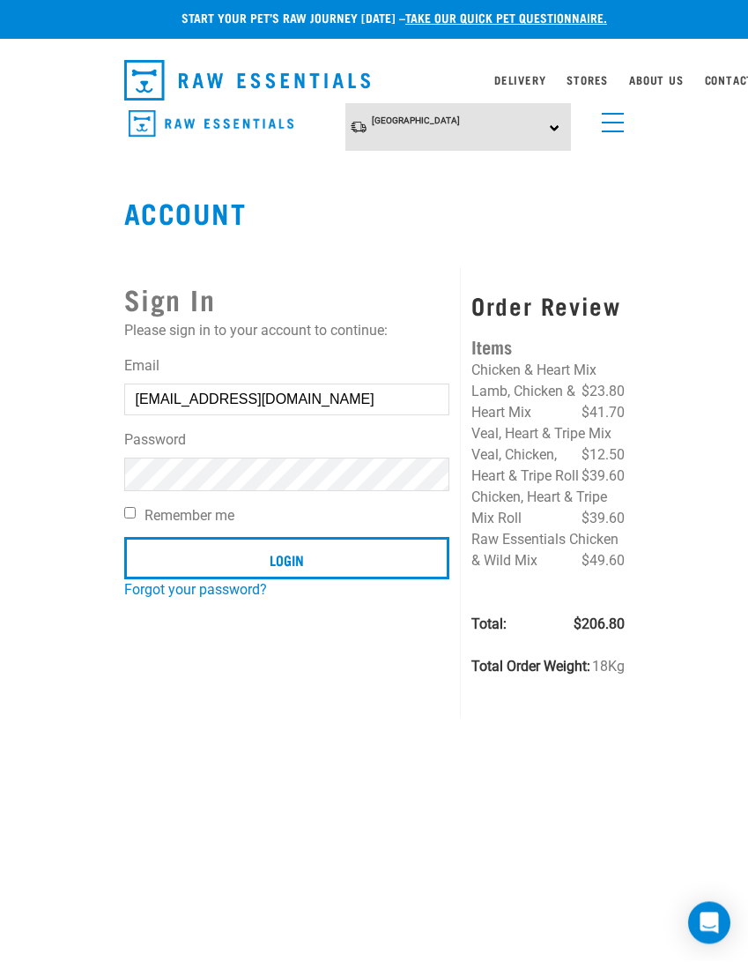
scroll to position [4, 0]
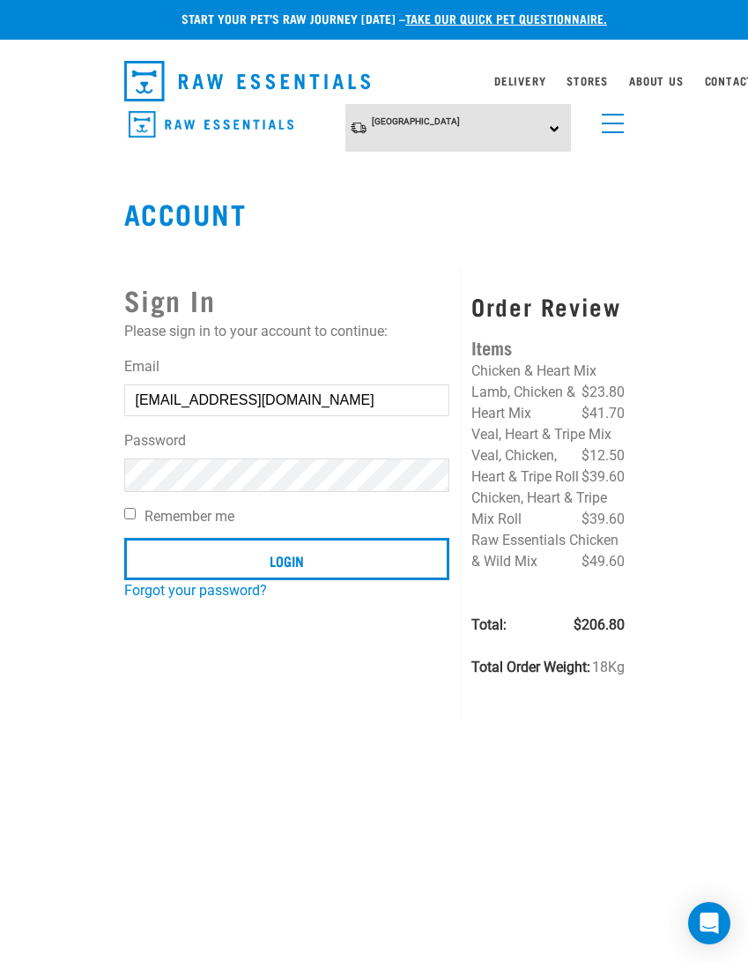
click at [287, 565] on input "Login" at bounding box center [287, 559] width 326 height 42
click at [301, 561] on input "Login" at bounding box center [287, 559] width 326 height 42
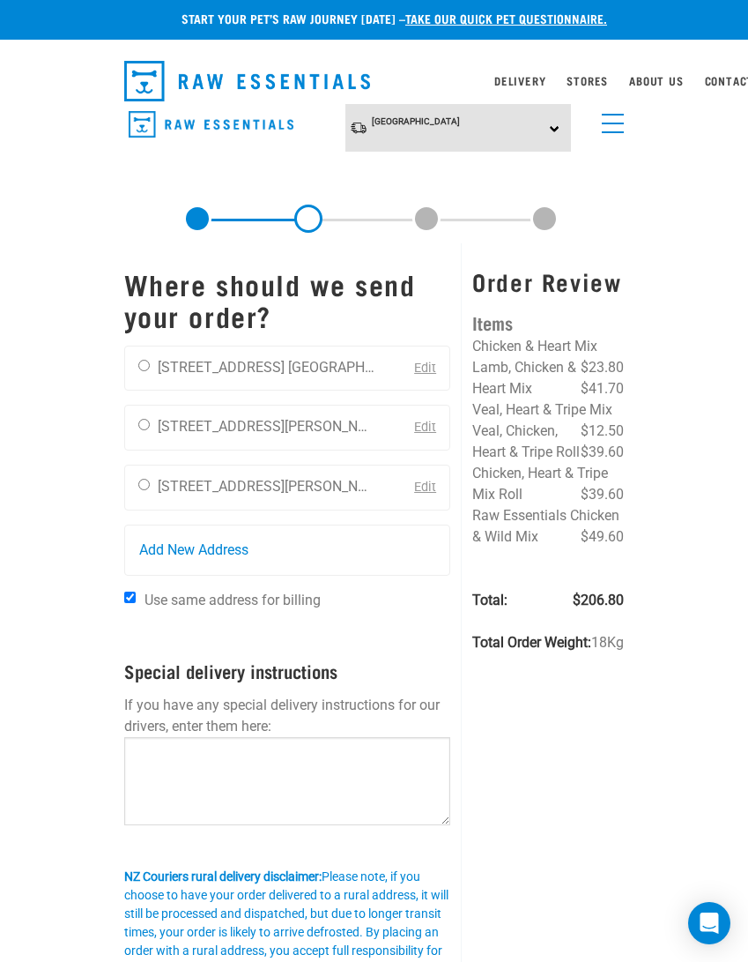
click at [144, 479] on input "radio" at bounding box center [143, 484] width 11 height 11
radio input "true"
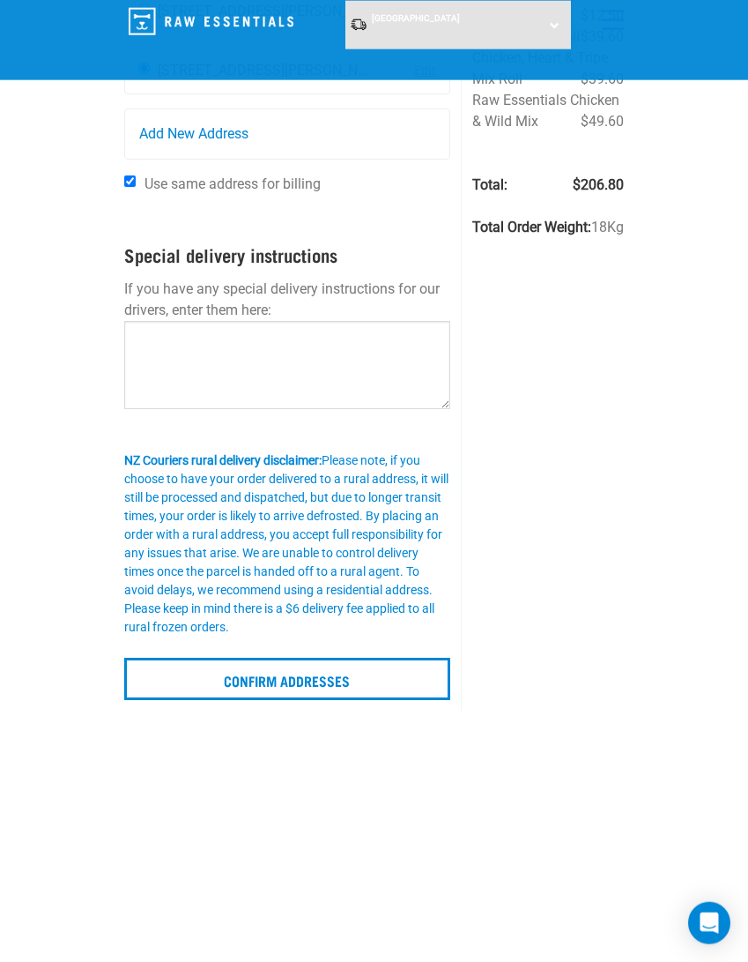
scroll to position [286, 0]
click at [316, 665] on input "Confirm addresses" at bounding box center [287, 678] width 327 height 42
click at [323, 657] on input "Confirm addresses" at bounding box center [287, 678] width 327 height 42
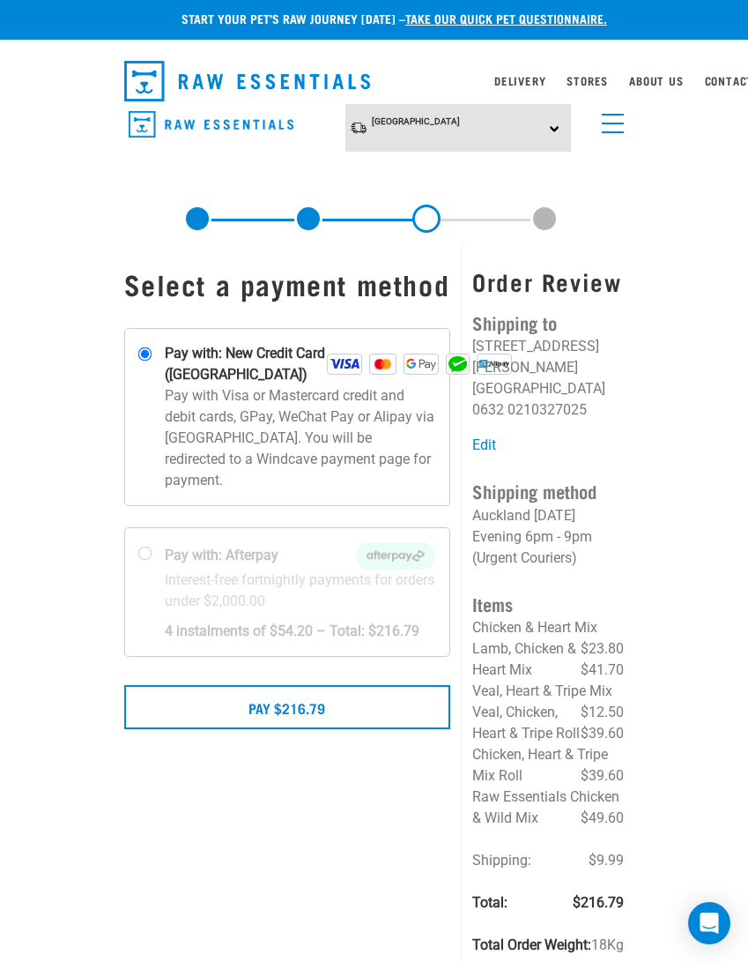
click at [275, 729] on button "Pay $216.79" at bounding box center [287, 707] width 327 height 44
